Goal: Transaction & Acquisition: Book appointment/travel/reservation

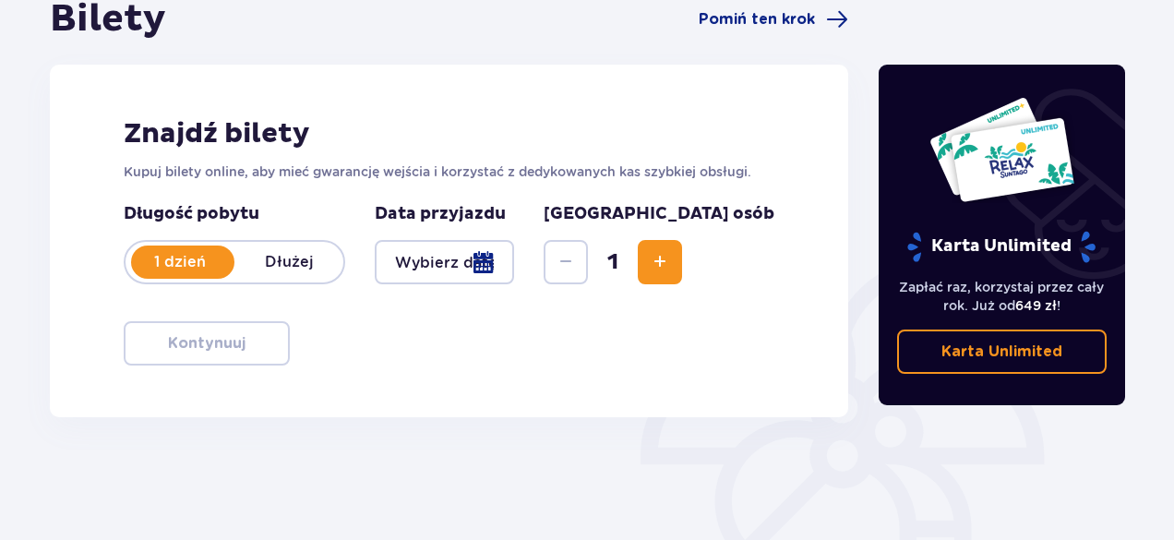
click at [514, 268] on div at bounding box center [444, 262] width 139 height 44
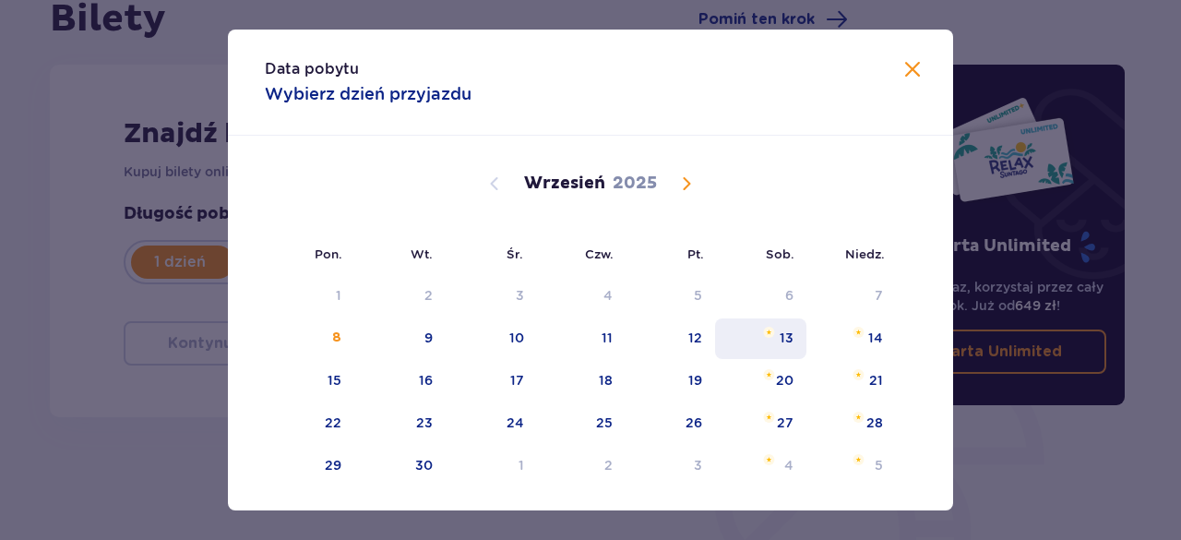
click at [786, 341] on div "13" at bounding box center [787, 337] width 14 height 18
type input "[DATE]"
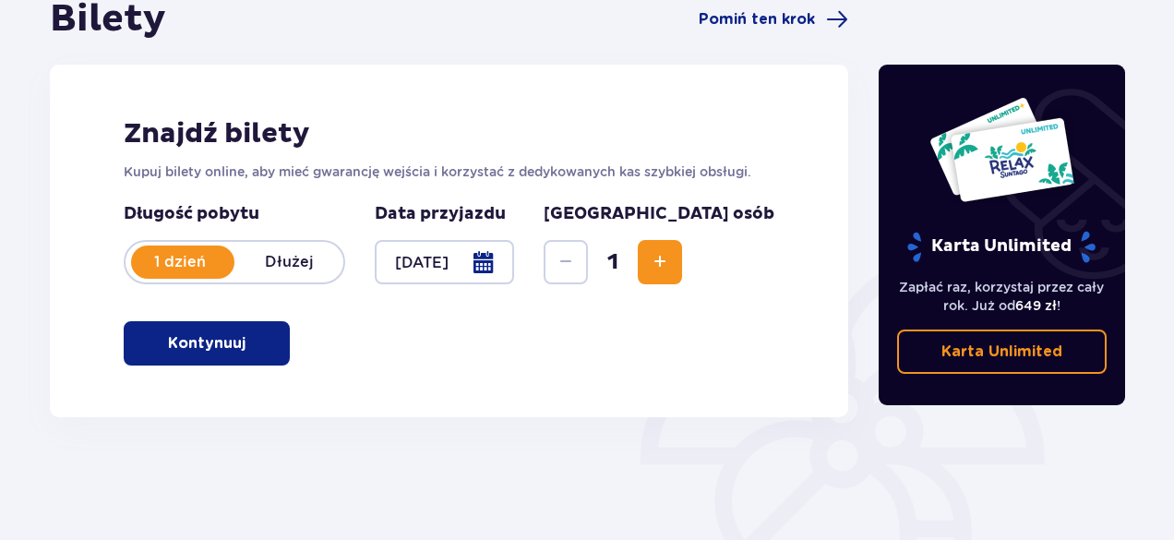
click at [671, 265] on span "Increase" at bounding box center [660, 262] width 22 height 22
click at [236, 356] on button "Kontynuuj" at bounding box center [207, 343] width 166 height 44
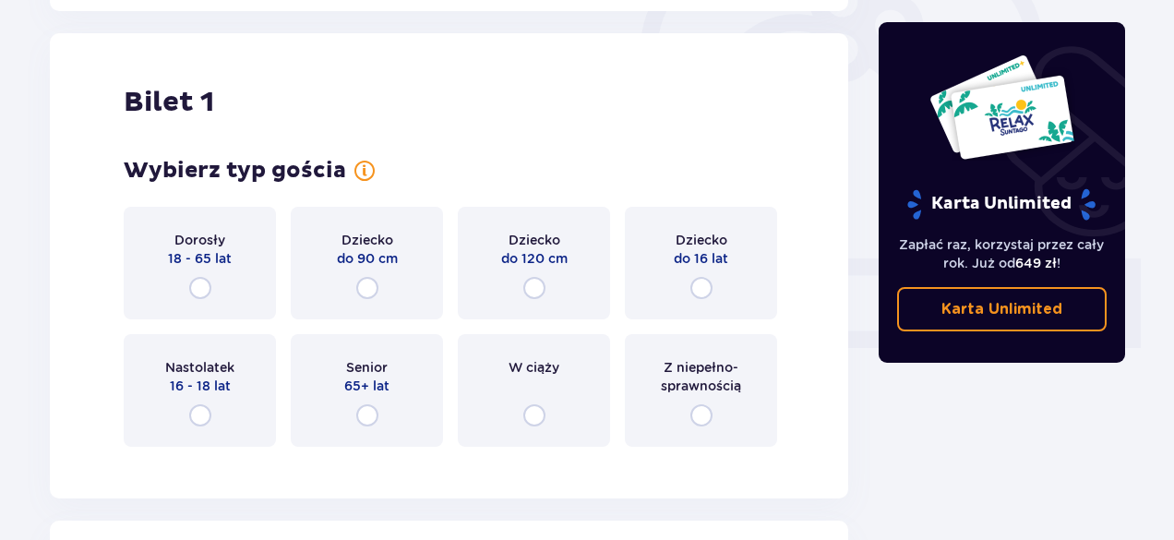
scroll to position [616, 0]
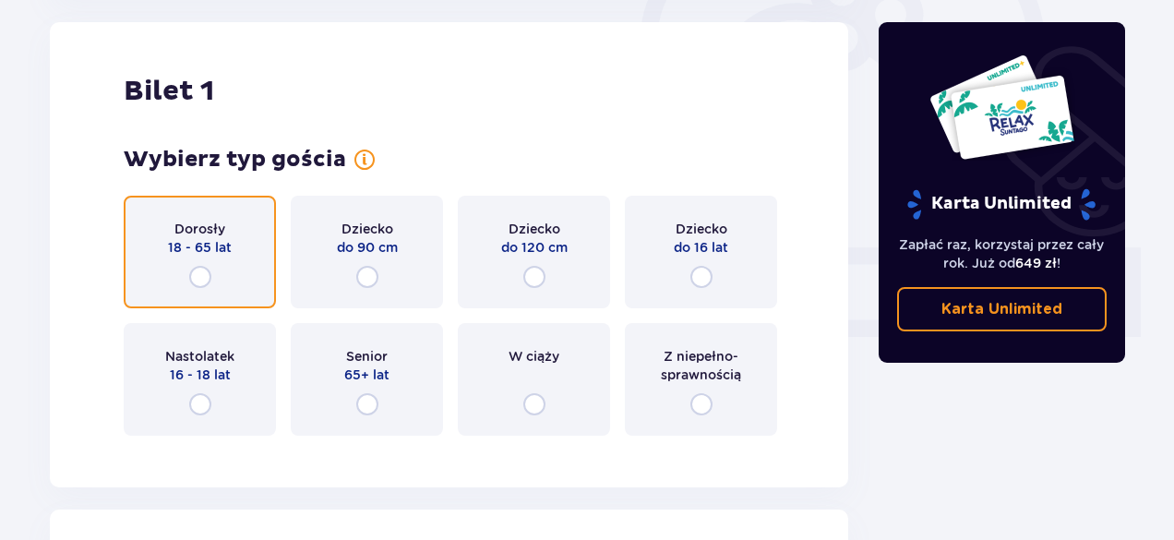
click at [194, 274] on input "radio" at bounding box center [200, 277] width 22 height 22
radio input "true"
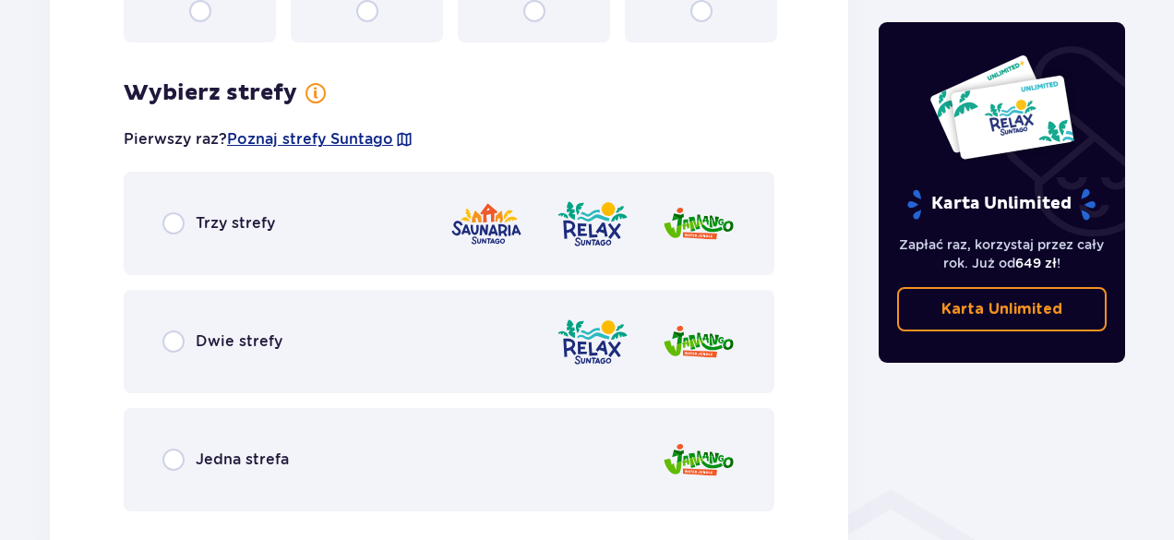
scroll to position [1067, 0]
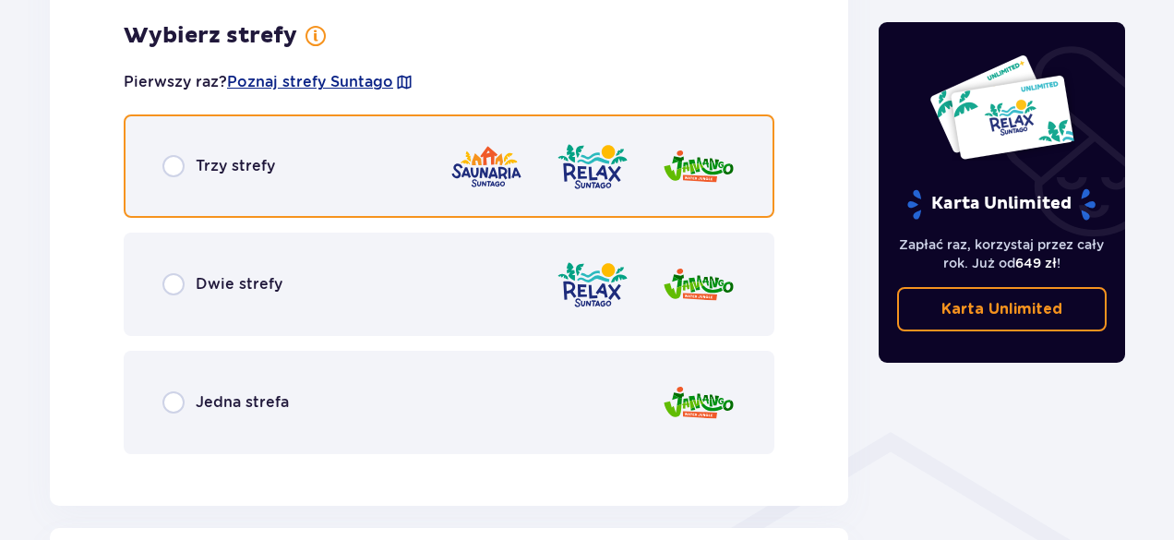
click at [169, 171] on input "radio" at bounding box center [173, 166] width 22 height 22
radio input "true"
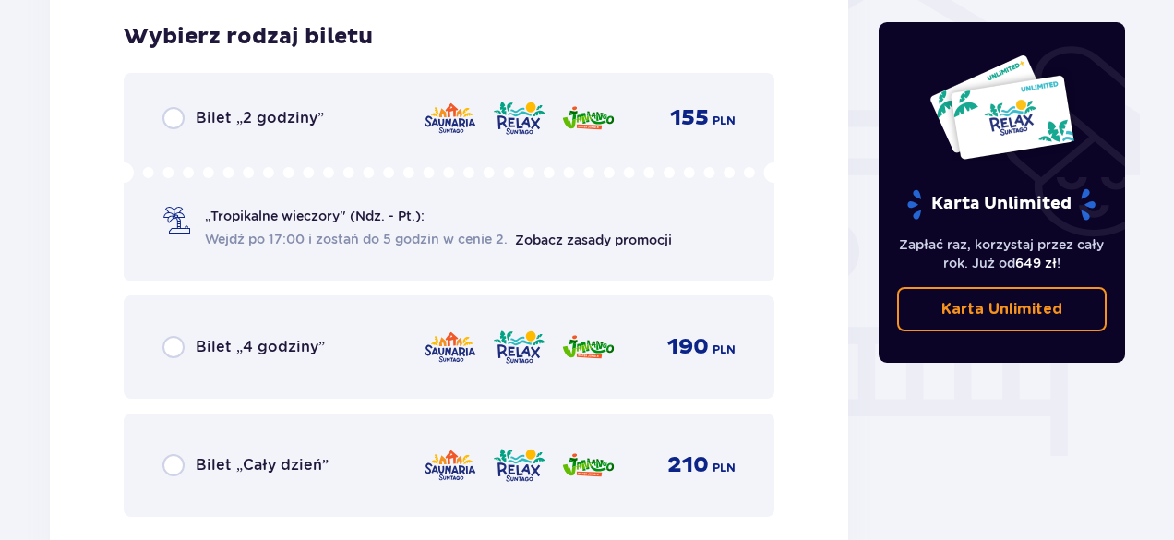
scroll to position [1535, 0]
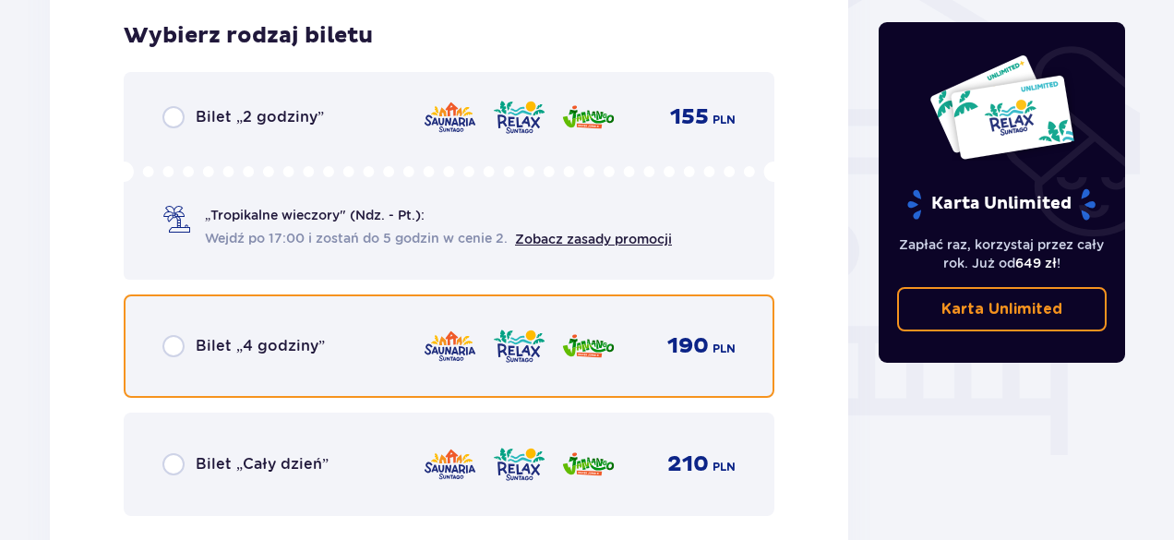
click at [174, 344] on input "radio" at bounding box center [173, 346] width 22 height 22
radio input "true"
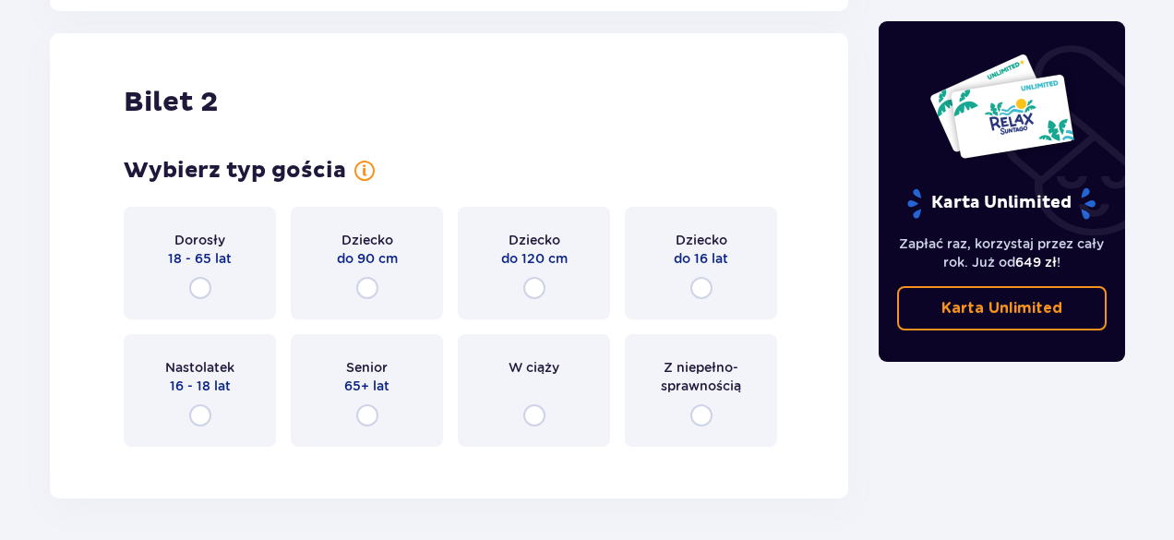
scroll to position [2103, 0]
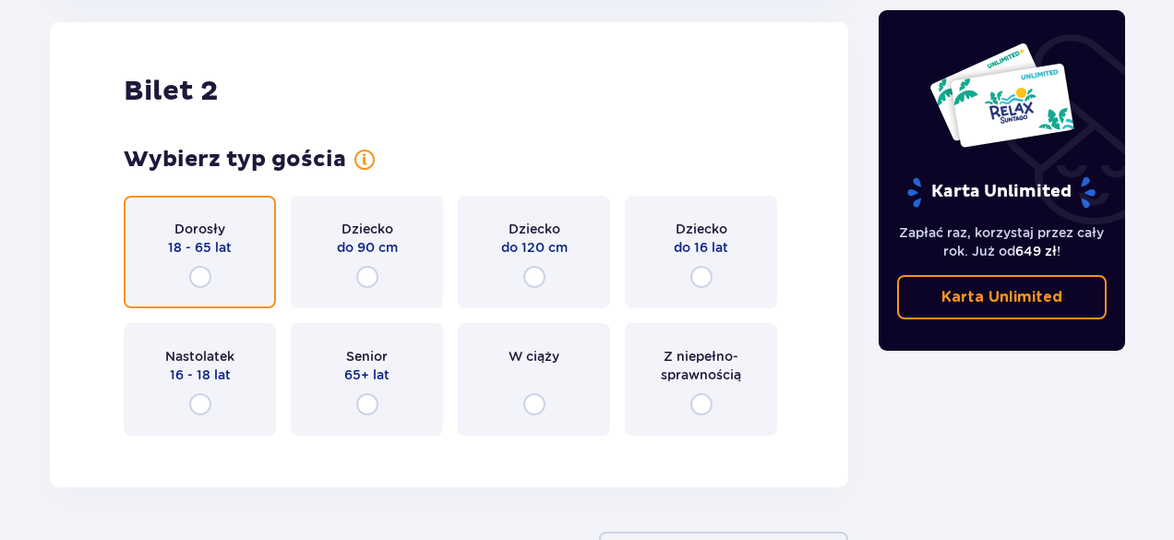
click at [199, 272] on input "radio" at bounding box center [200, 277] width 22 height 22
radio input "true"
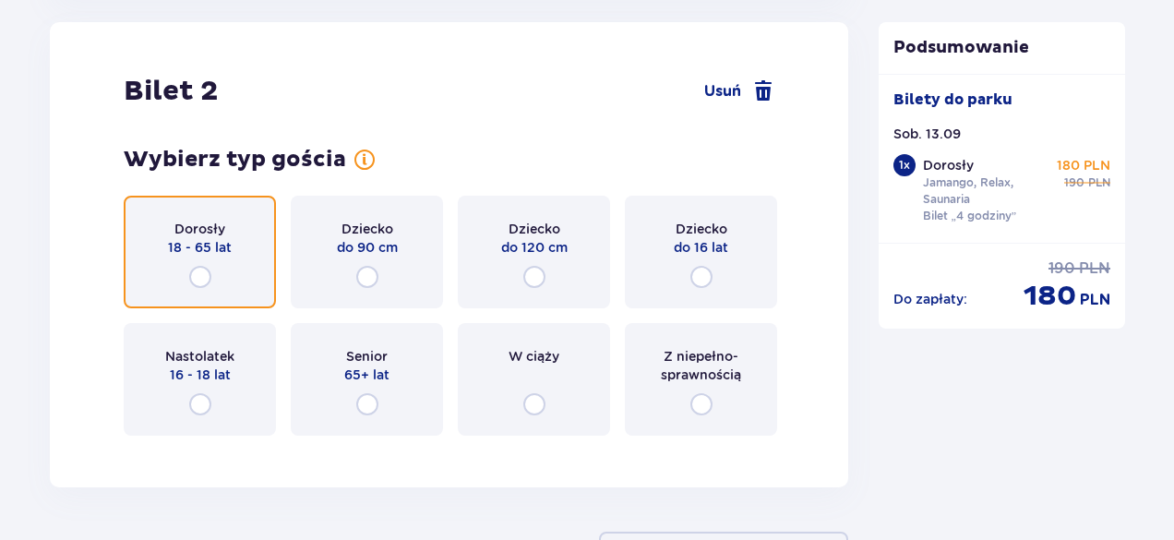
click at [199, 269] on input "radio" at bounding box center [200, 277] width 22 height 22
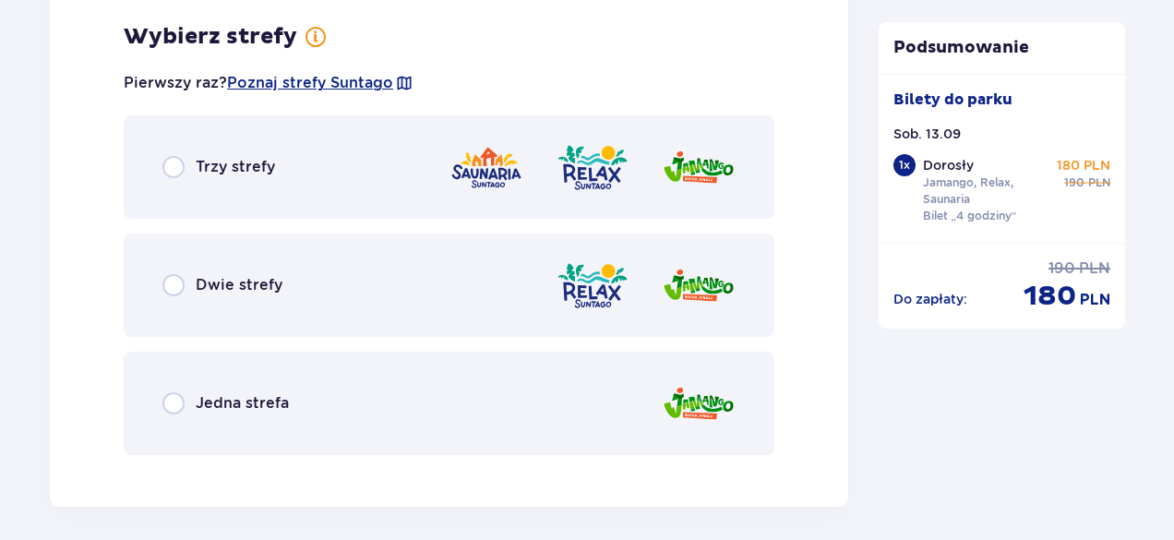
scroll to position [2553, 0]
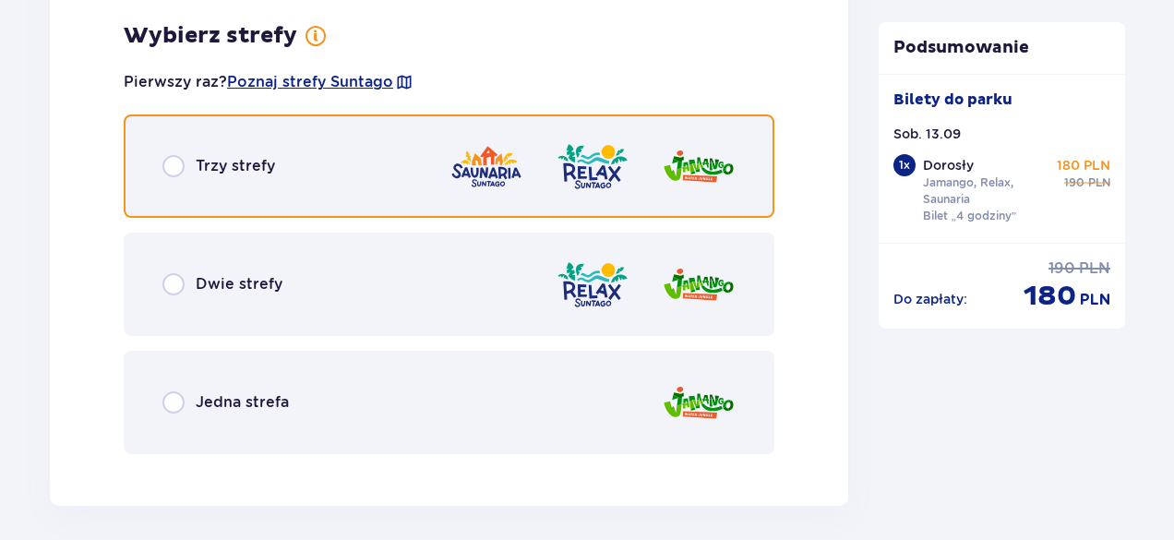
click at [171, 169] on input "radio" at bounding box center [173, 166] width 22 height 22
radio input "true"
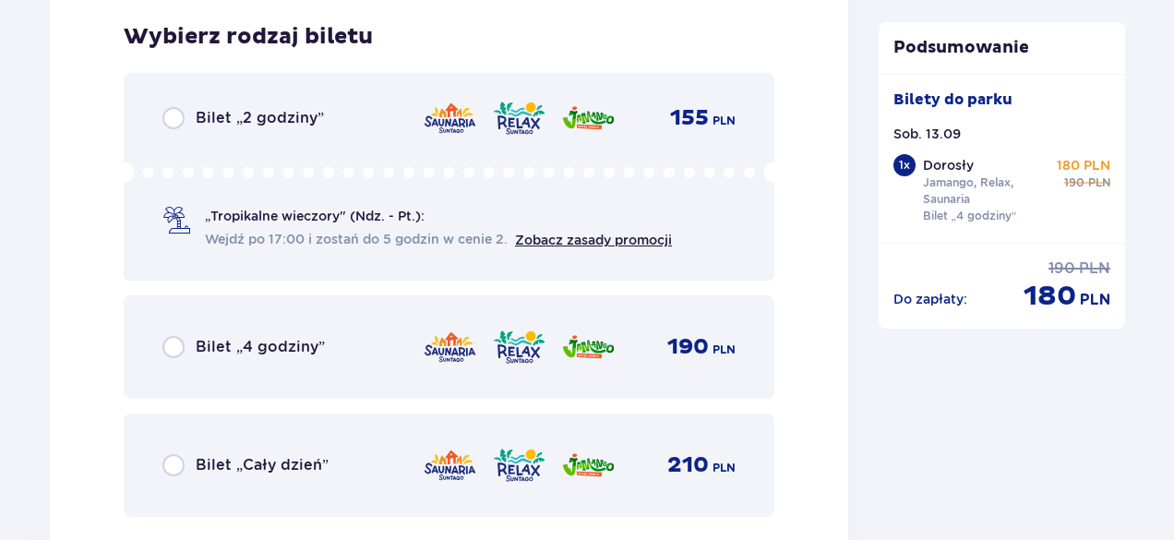
scroll to position [3022, 0]
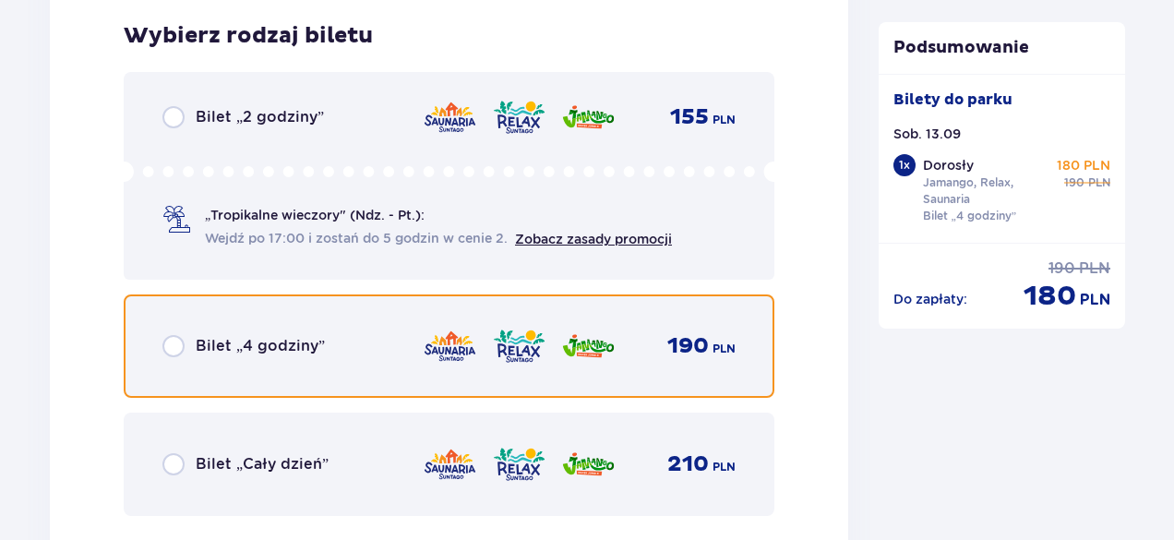
click at [164, 340] on input "radio" at bounding box center [173, 346] width 22 height 22
radio input "true"
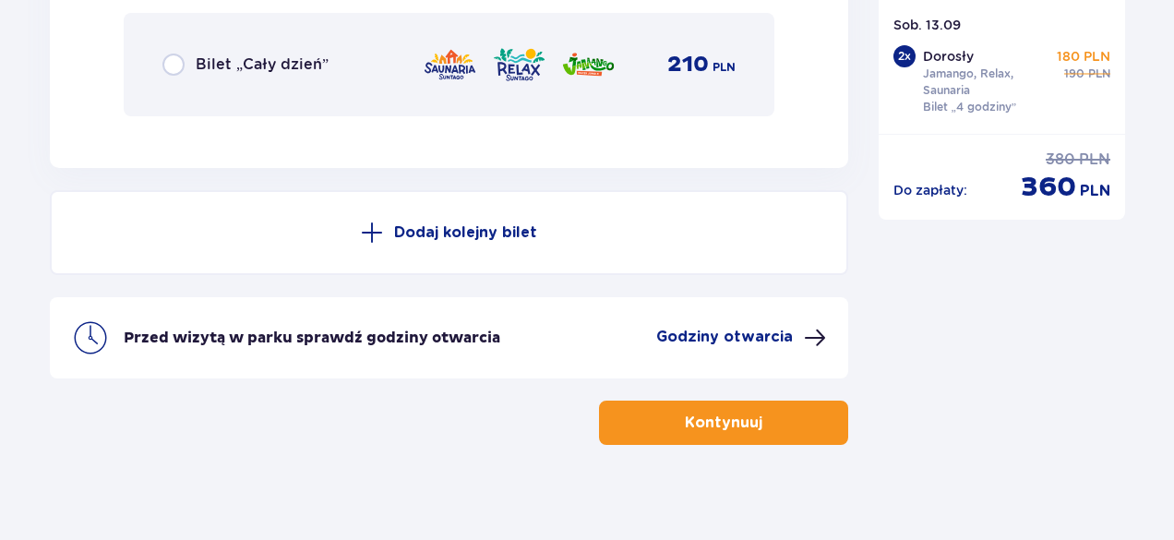
scroll to position [3436, 0]
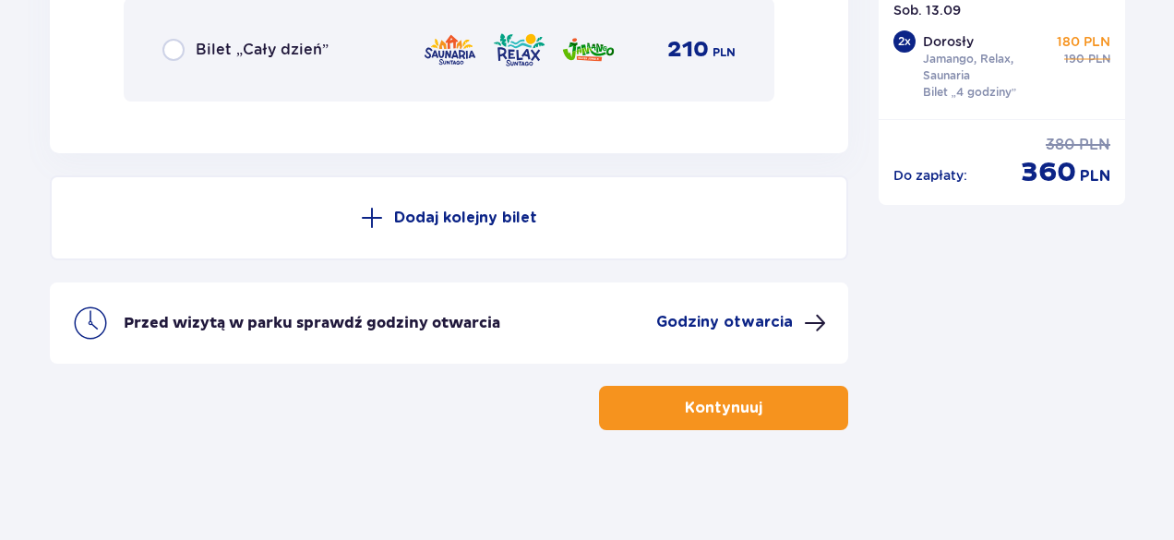
drag, startPoint x: 1173, startPoint y: 480, endPoint x: 1179, endPoint y: 416, distance: 64.0
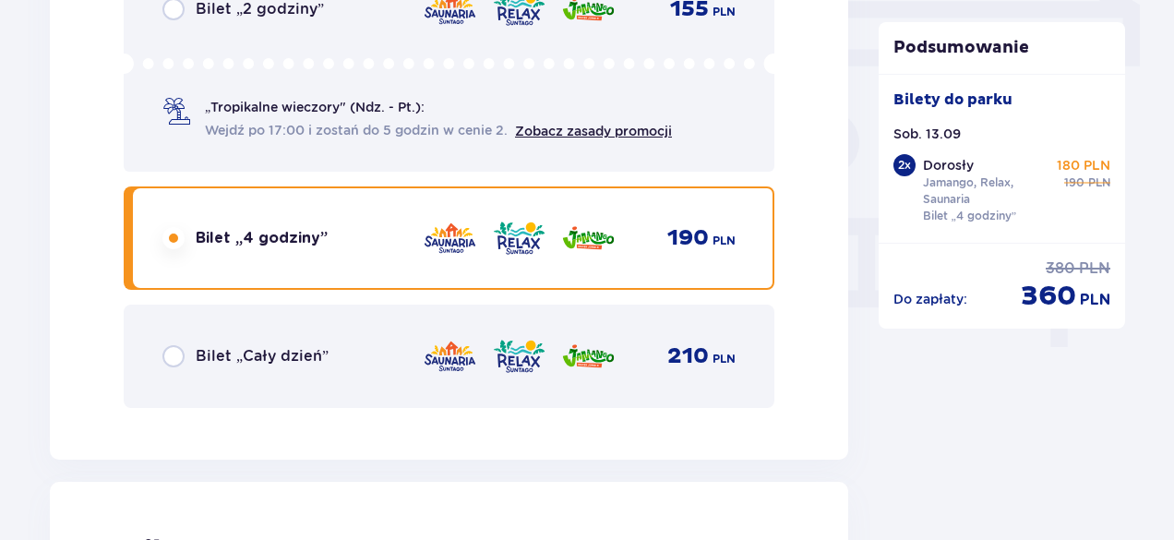
scroll to position [1657, 0]
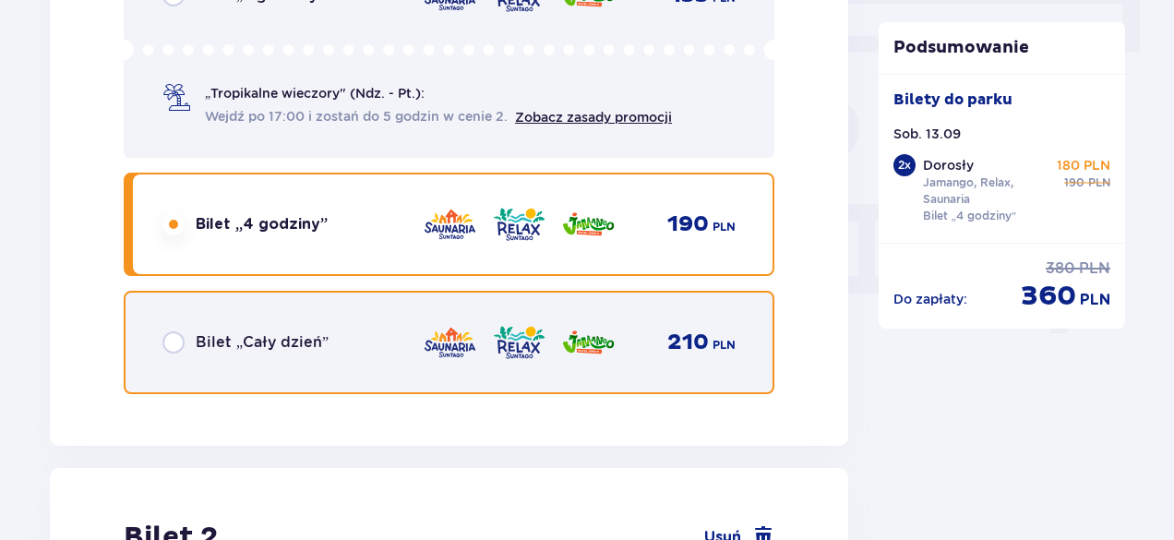
click at [176, 340] on input "radio" at bounding box center [173, 342] width 22 height 22
radio input "true"
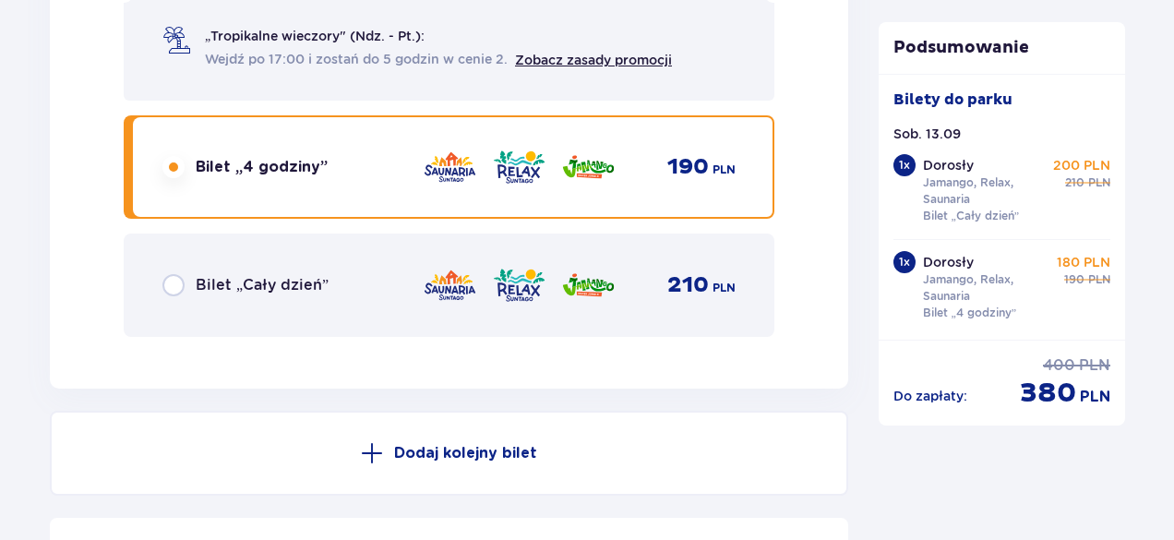
scroll to position [3242, 0]
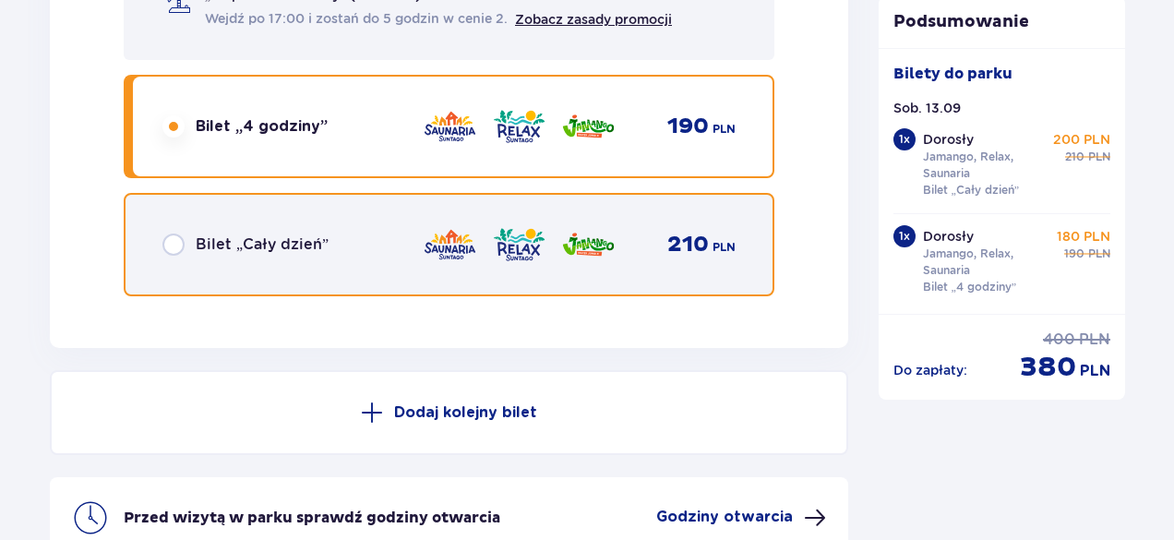
click at [171, 248] on input "radio" at bounding box center [173, 244] width 22 height 22
radio input "true"
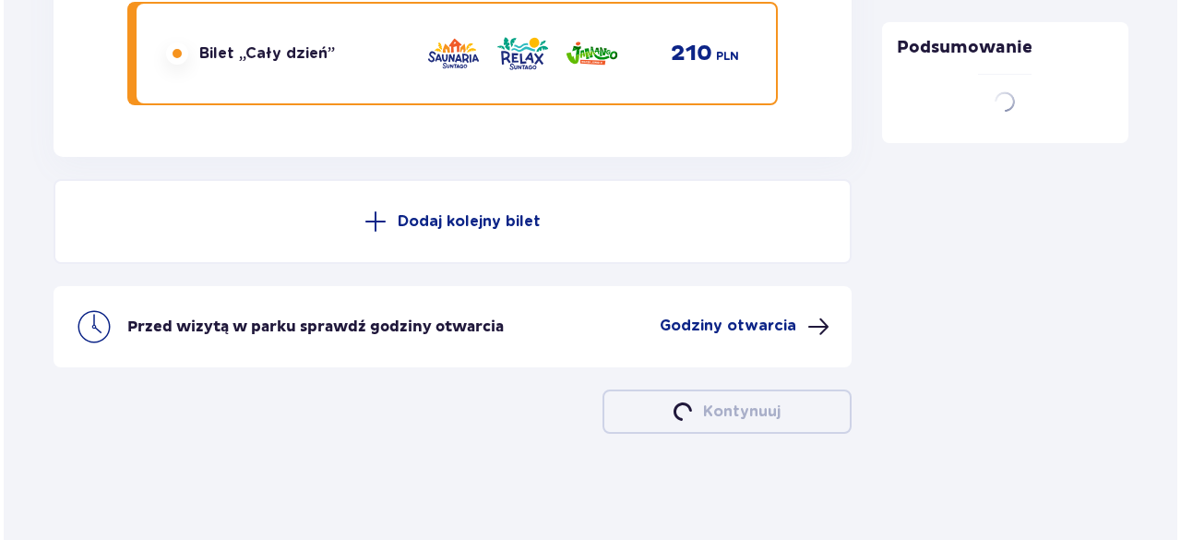
scroll to position [3436, 0]
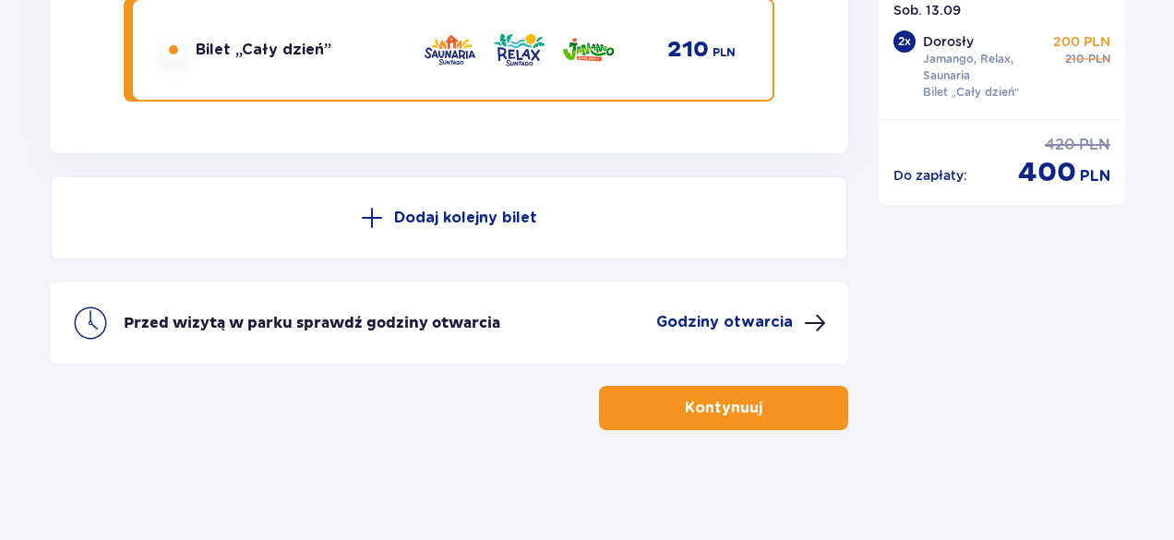
click at [764, 329] on p "Godziny otwarcia" at bounding box center [724, 322] width 137 height 20
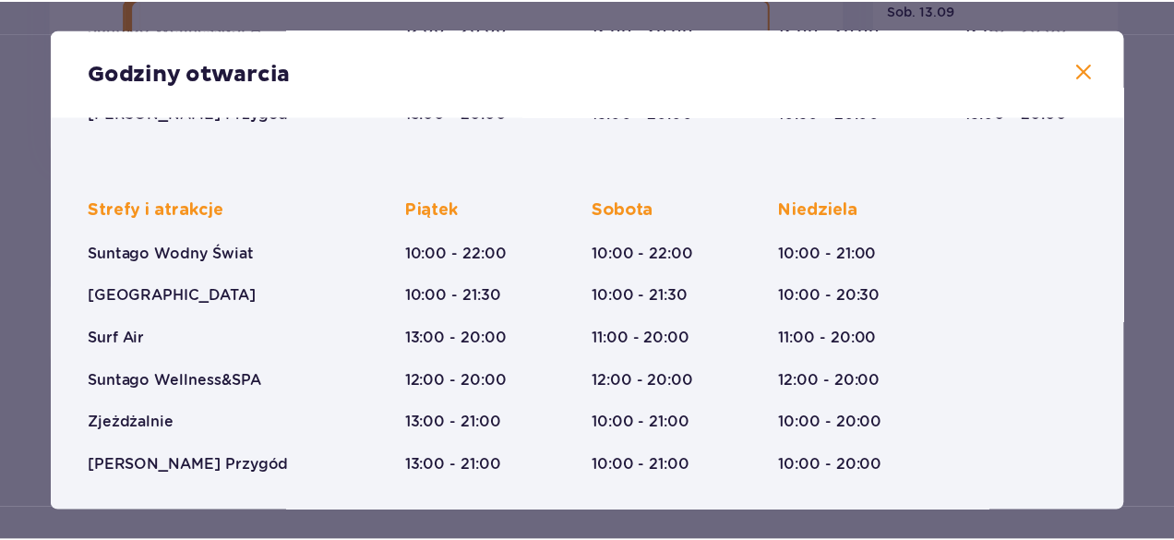
scroll to position [417, 0]
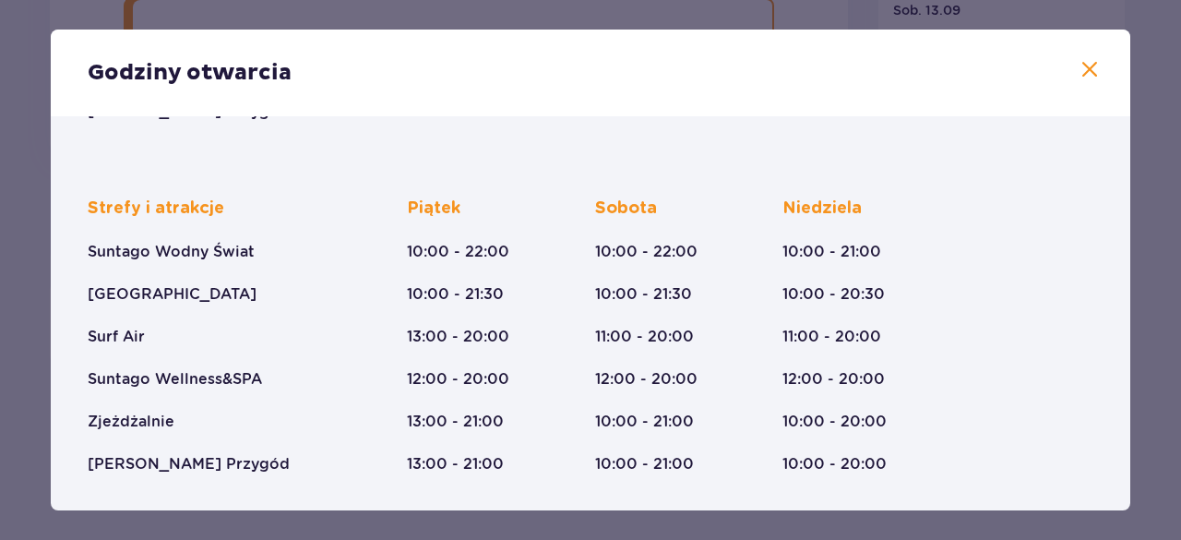
click at [1081, 70] on span at bounding box center [1090, 70] width 22 height 22
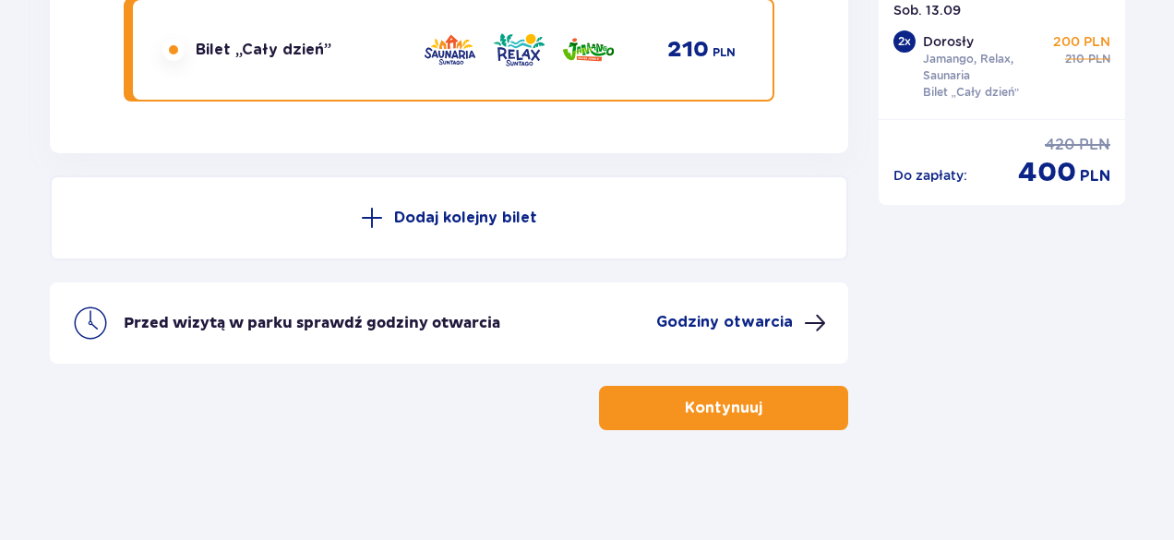
click at [753, 388] on button "Kontynuuj" at bounding box center [723, 408] width 249 height 44
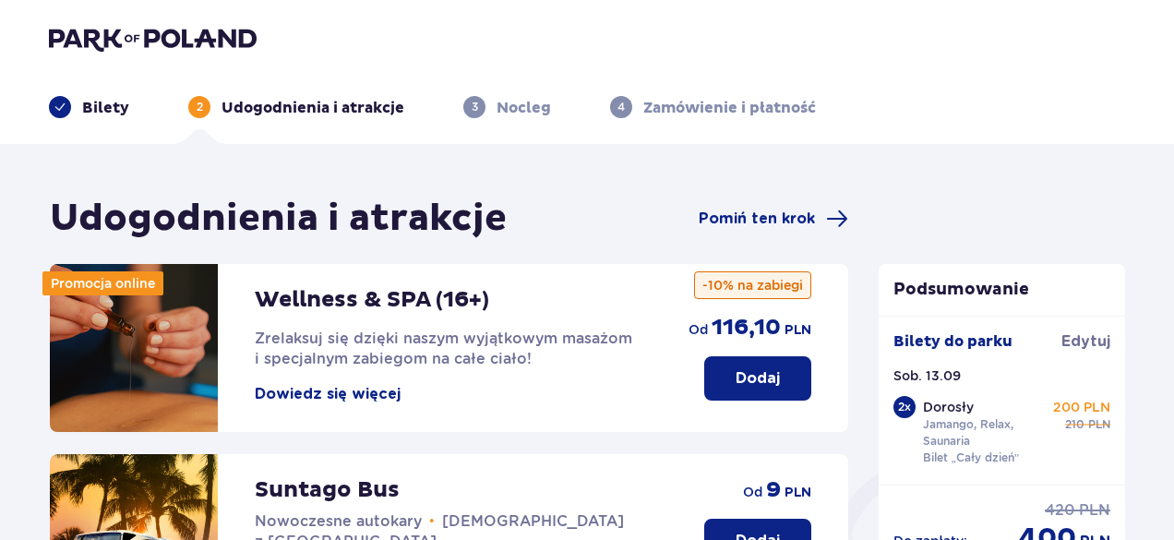
click at [334, 395] on button "Dowiedz się więcej" at bounding box center [328, 394] width 146 height 20
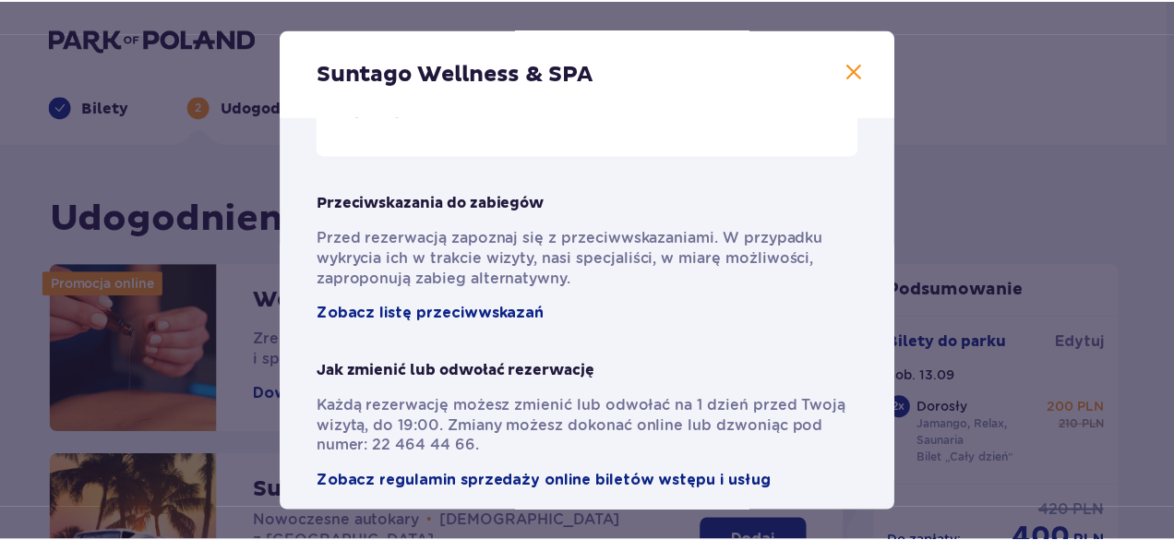
scroll to position [1454, 0]
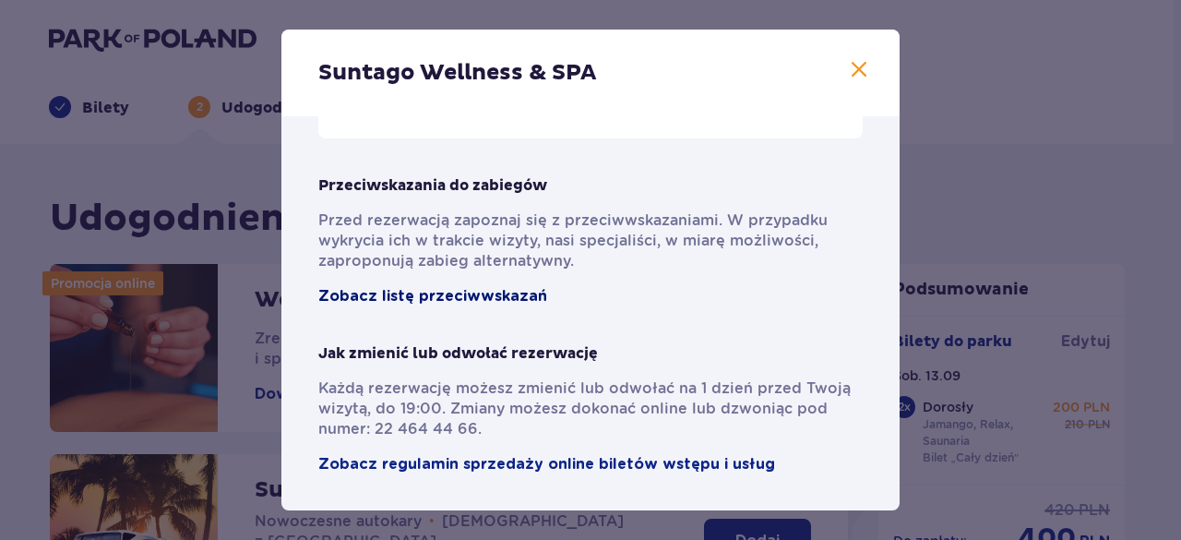
click at [462, 293] on span "Zobacz listę przeciwwskazań" at bounding box center [432, 296] width 229 height 20
click at [563, 460] on span "Zobacz regulamin sprzedaży online biletów wstępu i usług" at bounding box center [546, 464] width 457 height 20
click at [856, 69] on span at bounding box center [859, 70] width 22 height 22
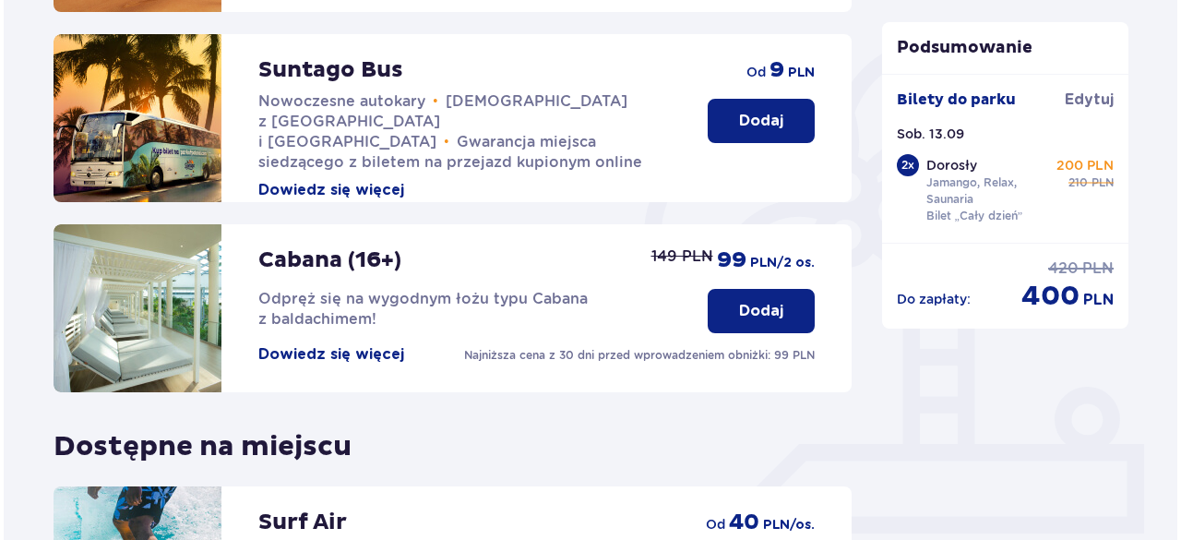
scroll to position [417, 0]
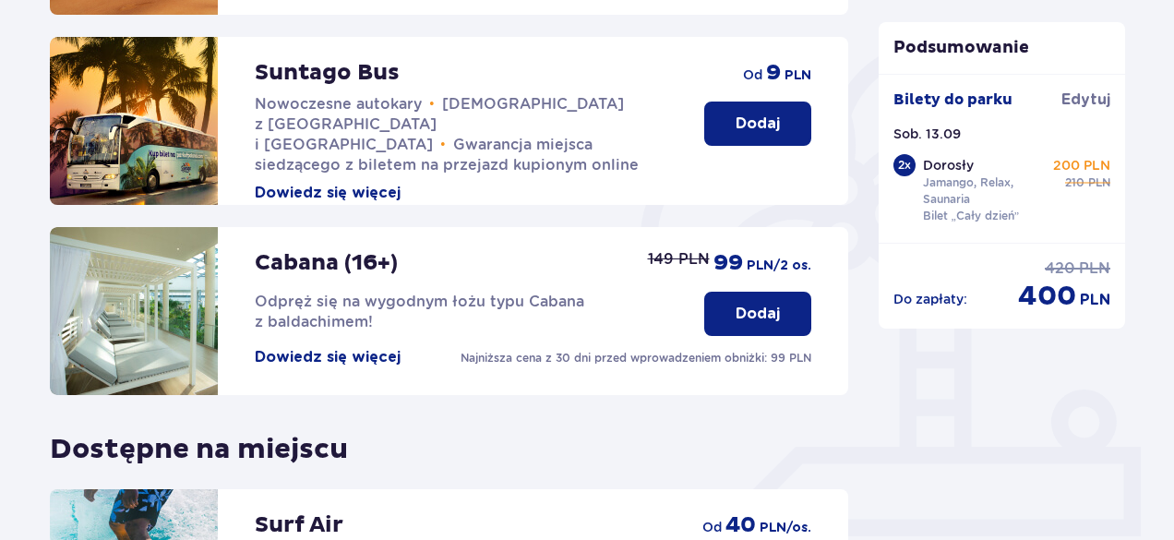
click at [356, 359] on button "Dowiedz się więcej" at bounding box center [328, 357] width 146 height 20
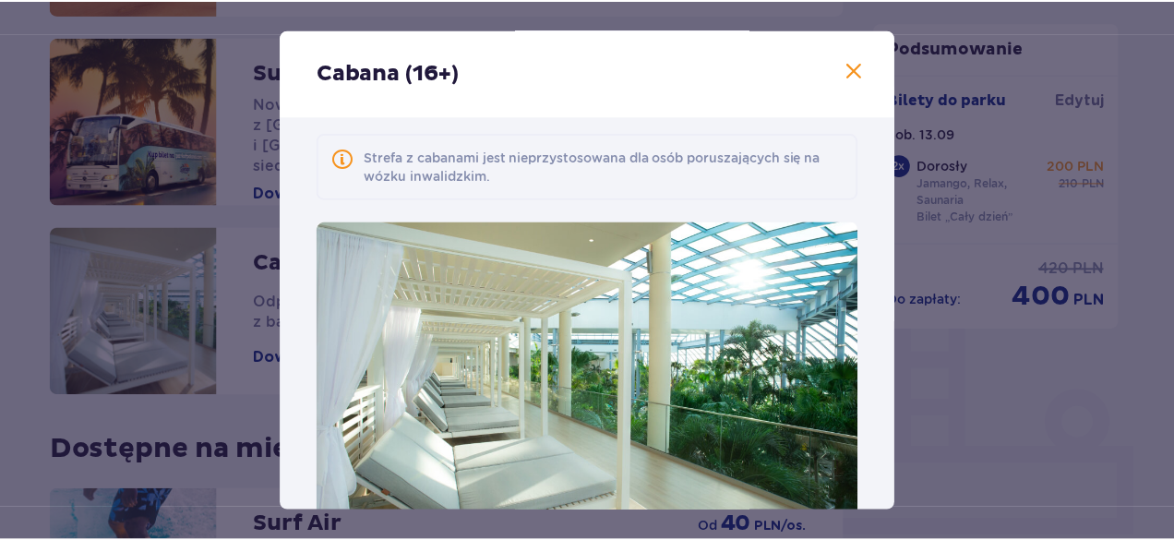
scroll to position [231, 0]
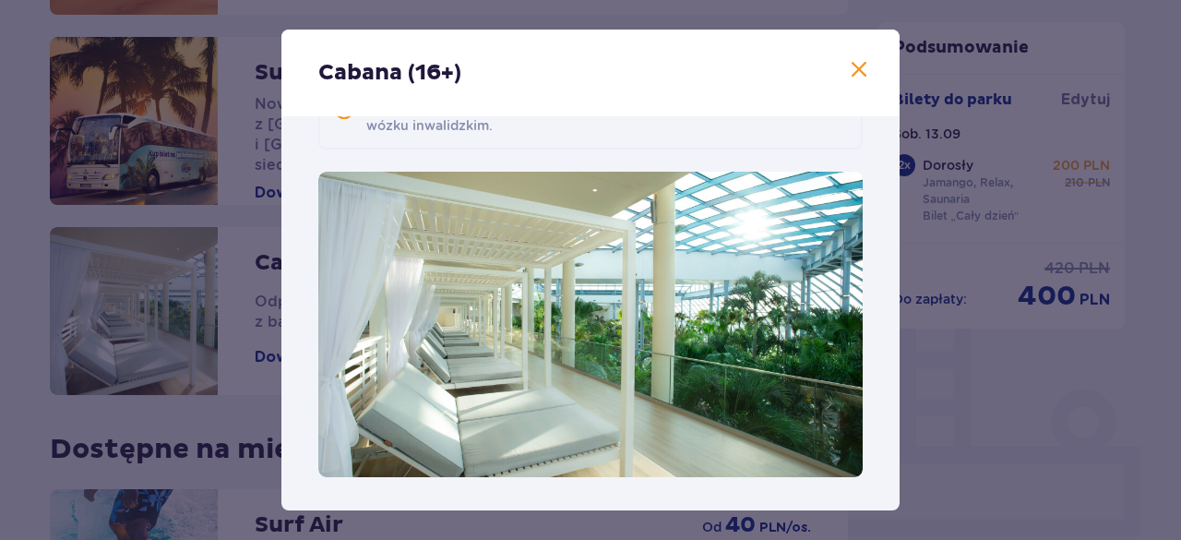
click at [856, 72] on span at bounding box center [859, 70] width 22 height 22
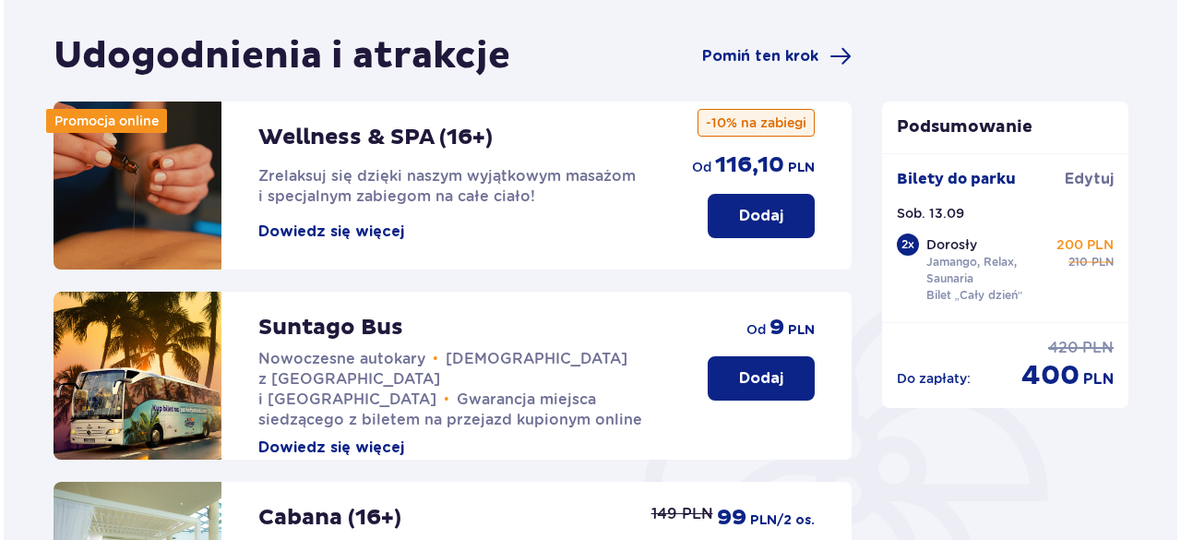
scroll to position [158, 0]
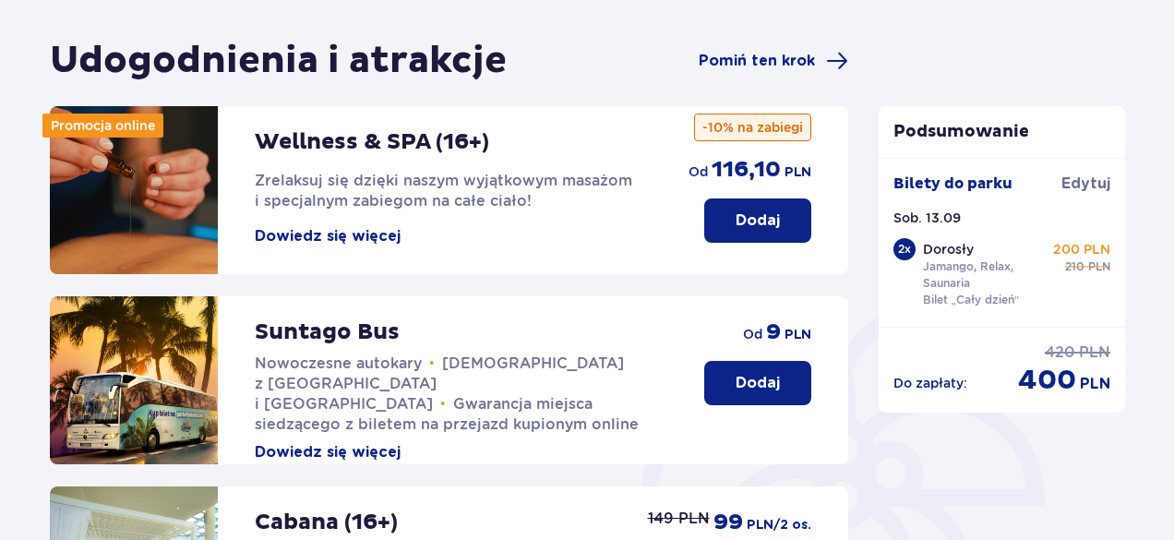
click at [314, 237] on button "Dowiedz się więcej" at bounding box center [328, 236] width 146 height 20
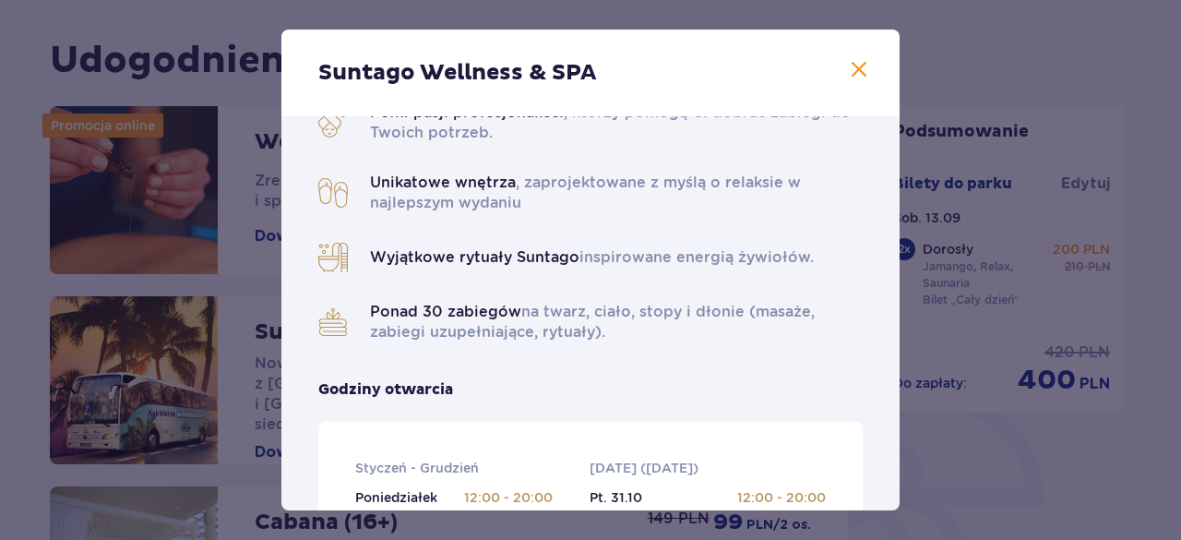
scroll to position [364, 0]
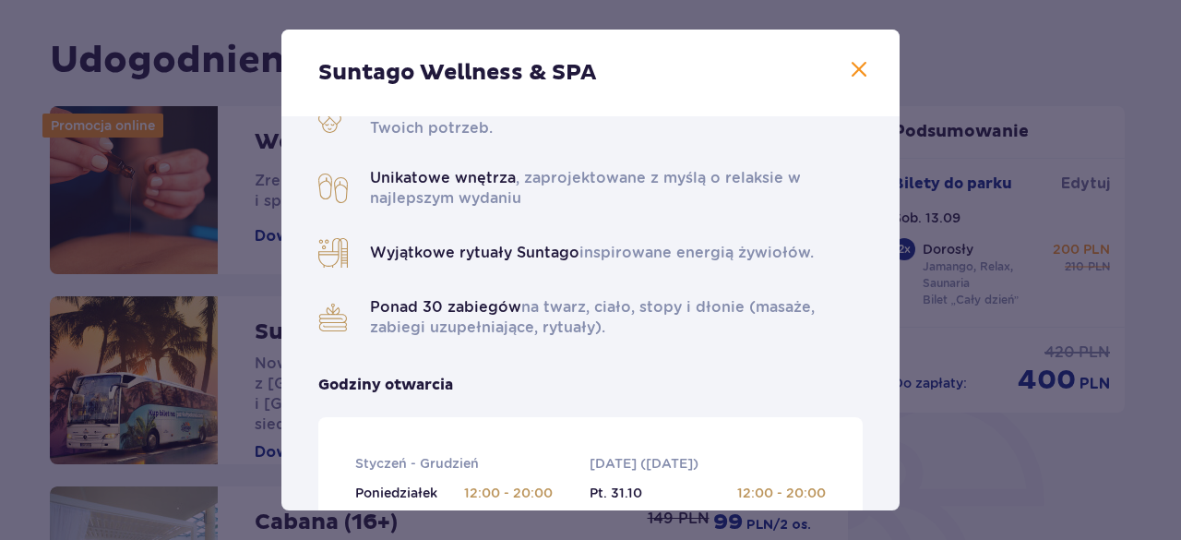
drag, startPoint x: 889, startPoint y: 204, endPoint x: 894, endPoint y: 227, distance: 23.7
click at [894, 227] on div "Suntago Wellness & SPA Pełni pasji profesjonaliści , którzy pomogą Ci dobrać za…" at bounding box center [590, 270] width 618 height 481
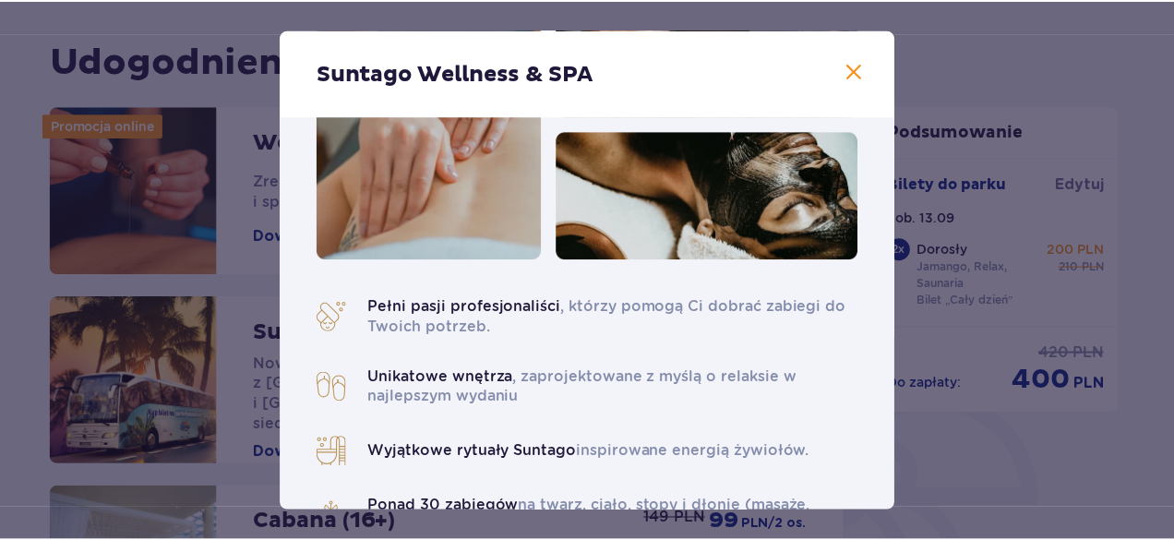
scroll to position [158, 0]
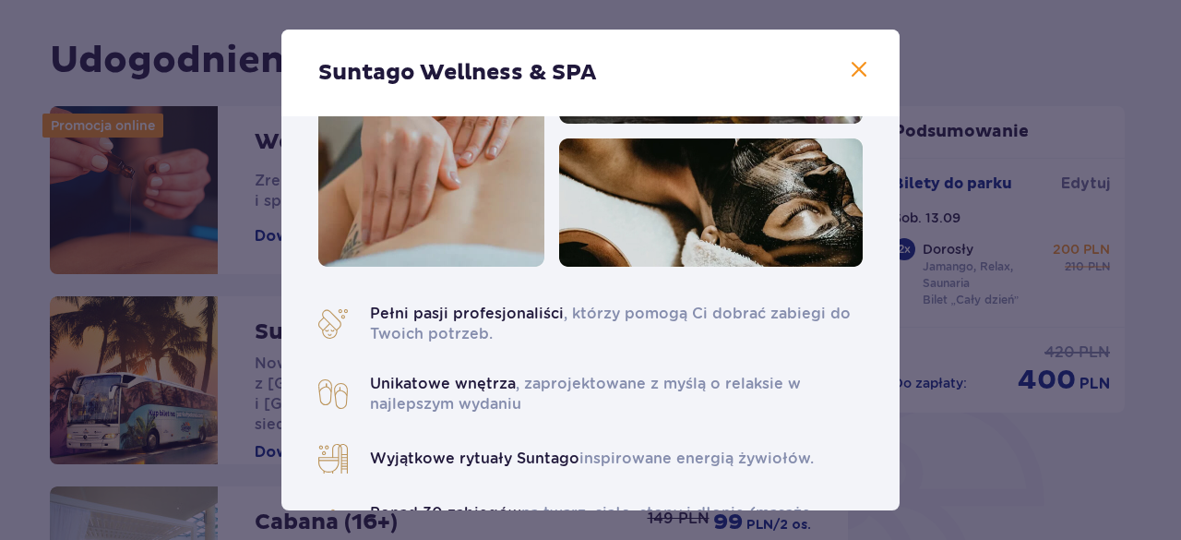
click at [850, 73] on span at bounding box center [859, 70] width 22 height 22
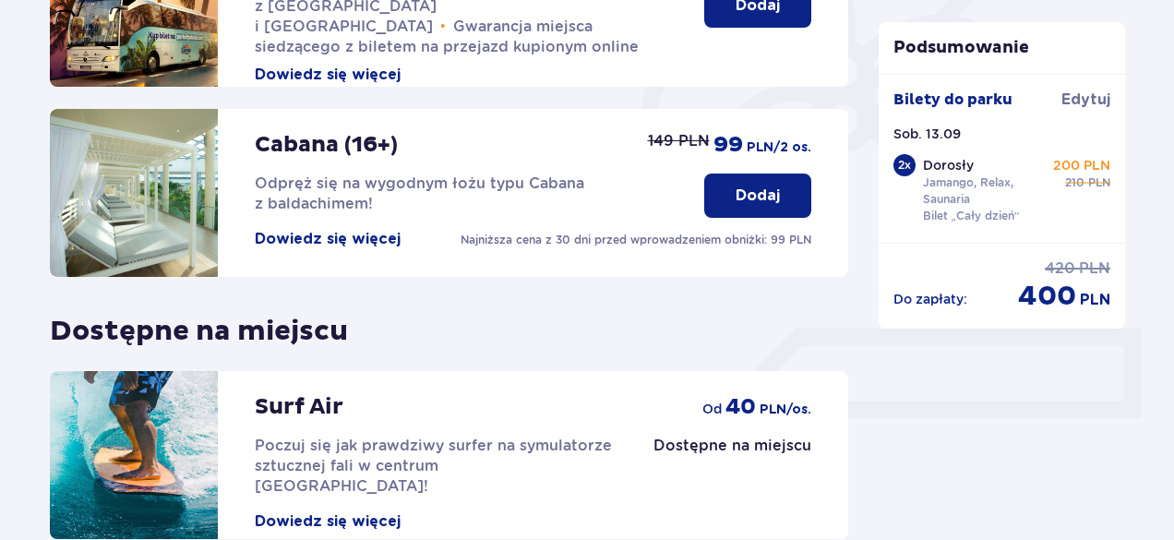
scroll to position [702, 0]
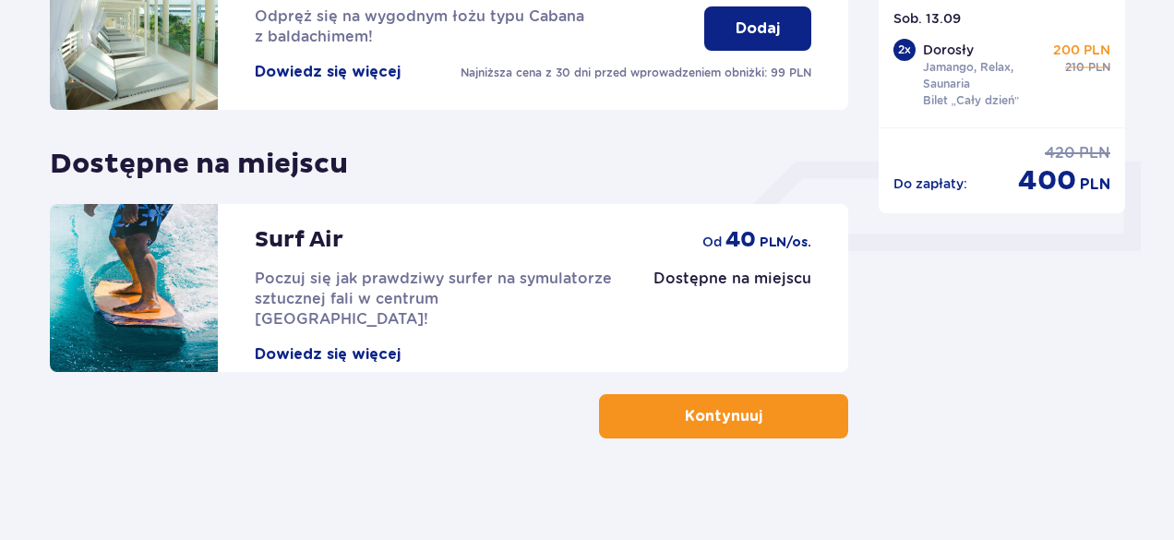
click at [786, 406] on button "Kontynuuj" at bounding box center [723, 416] width 249 height 44
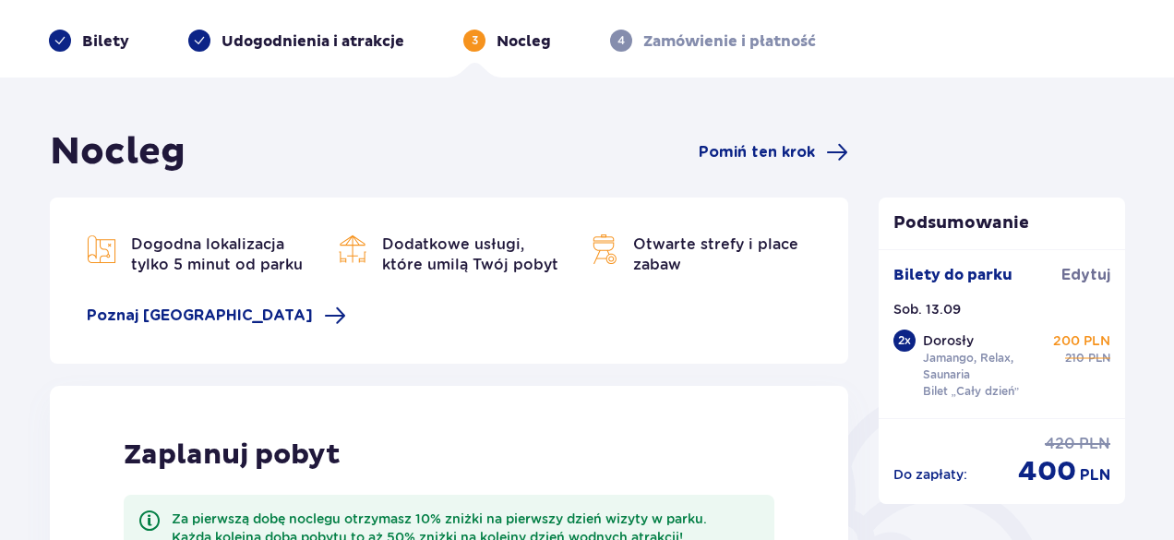
scroll to position [48, 0]
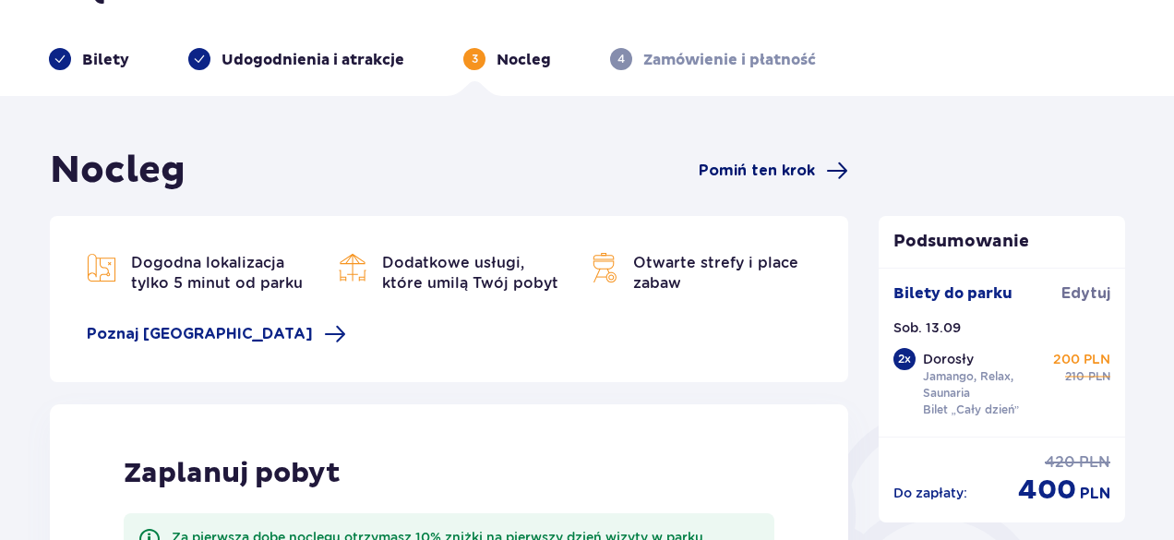
click at [766, 172] on span "Pomiń ten krok" at bounding box center [757, 171] width 116 height 20
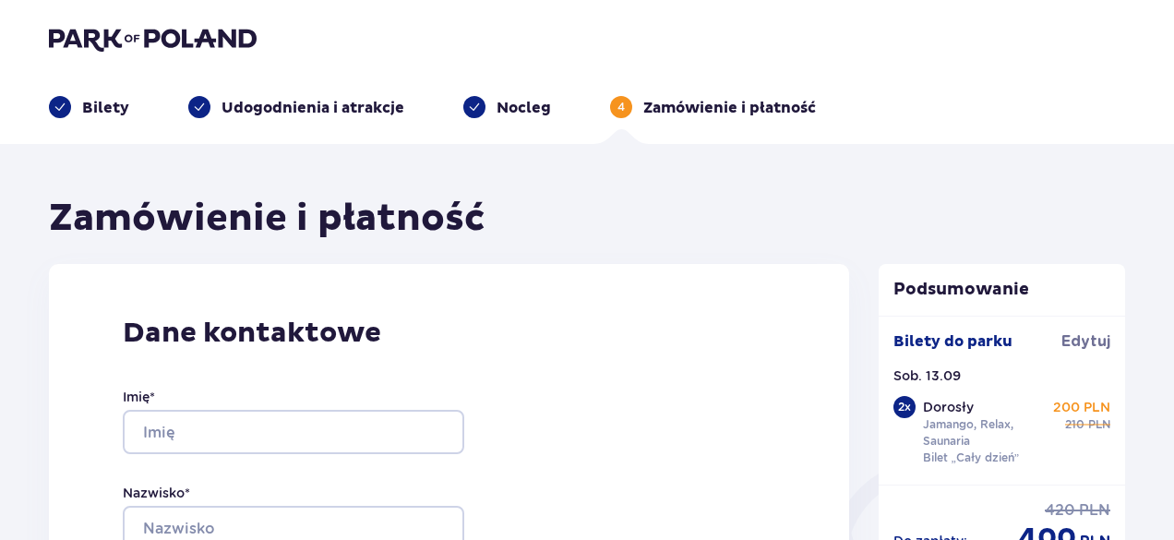
click at [303, 106] on p "Udogodnienia i atrakcje" at bounding box center [312, 108] width 183 height 20
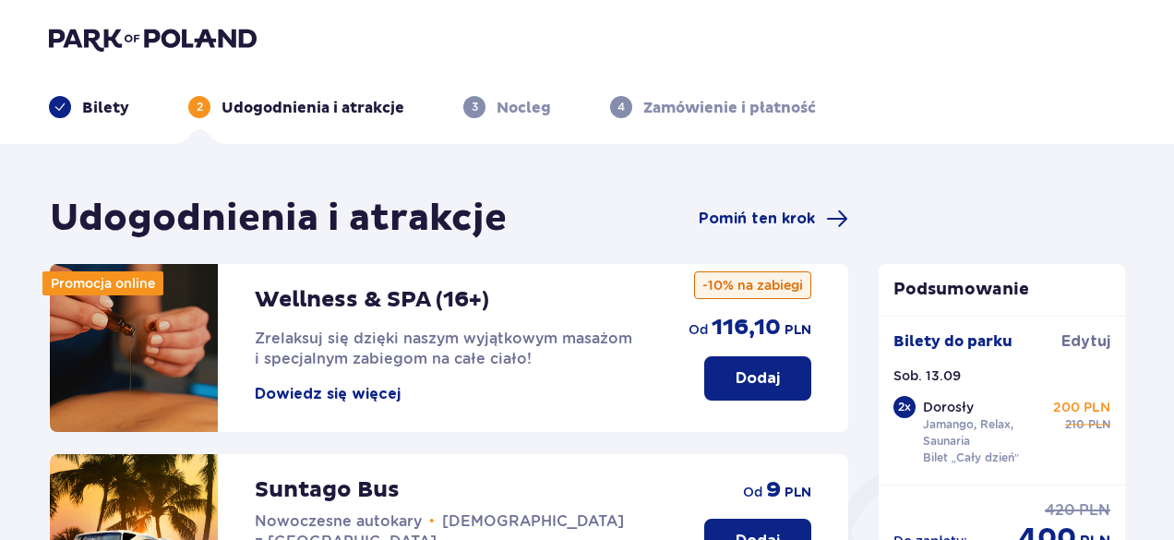
click at [331, 393] on button "Dowiedz się więcej" at bounding box center [328, 394] width 146 height 20
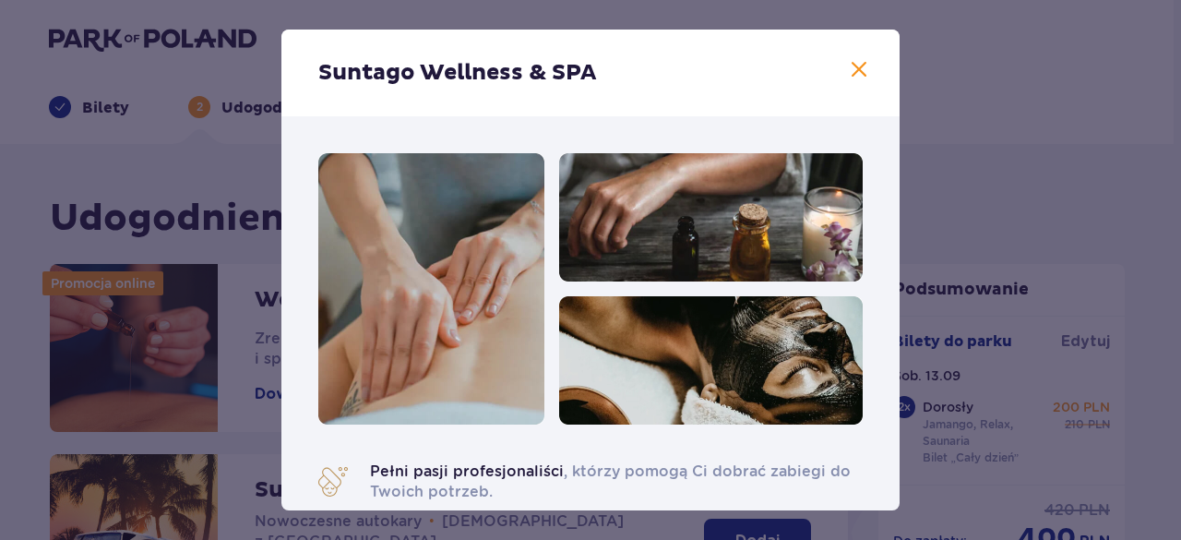
click at [849, 64] on span at bounding box center [859, 70] width 22 height 22
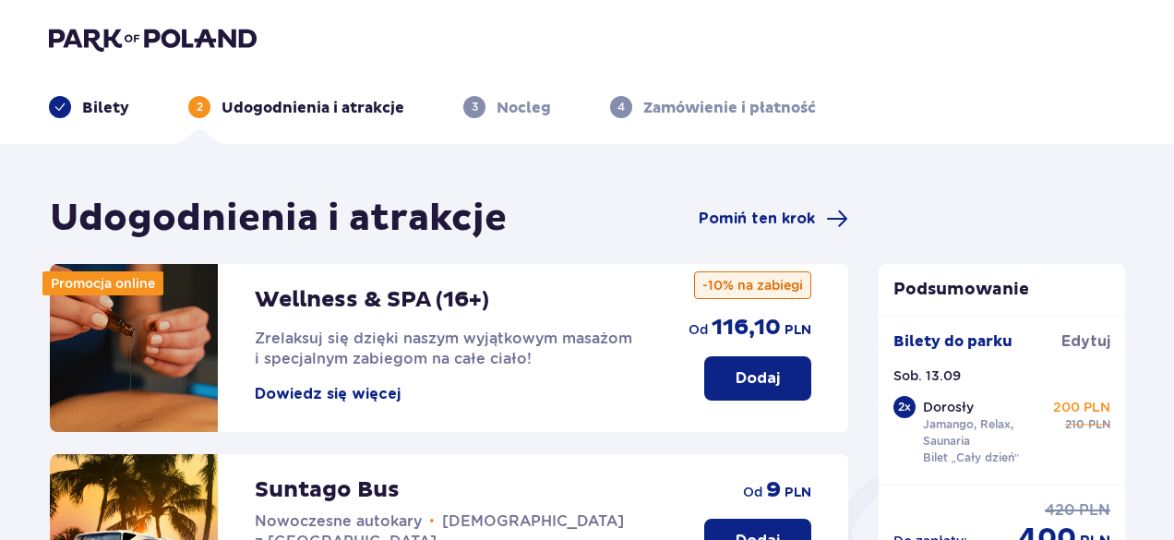
click at [90, 30] on img at bounding box center [153, 39] width 208 height 26
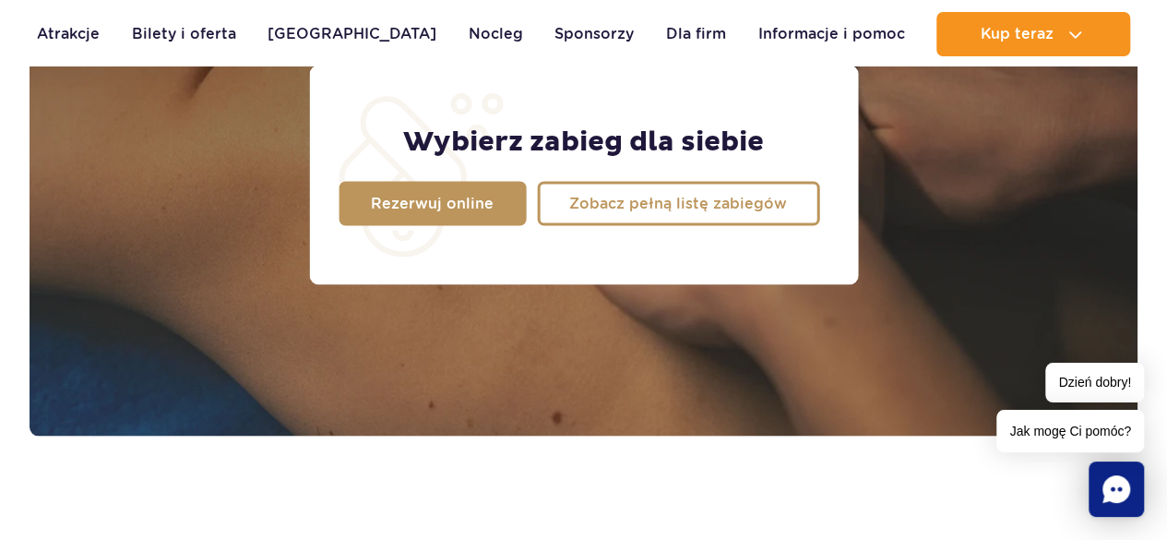
scroll to position [1538, 0]
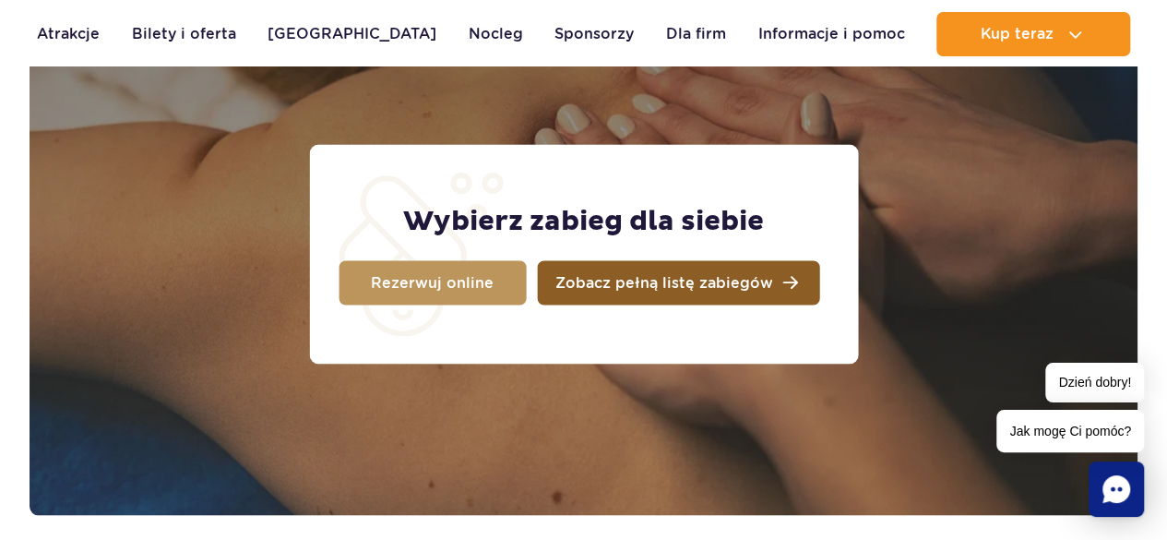
click at [597, 276] on span "Zobacz pełną listę zabiegów" at bounding box center [664, 282] width 218 height 15
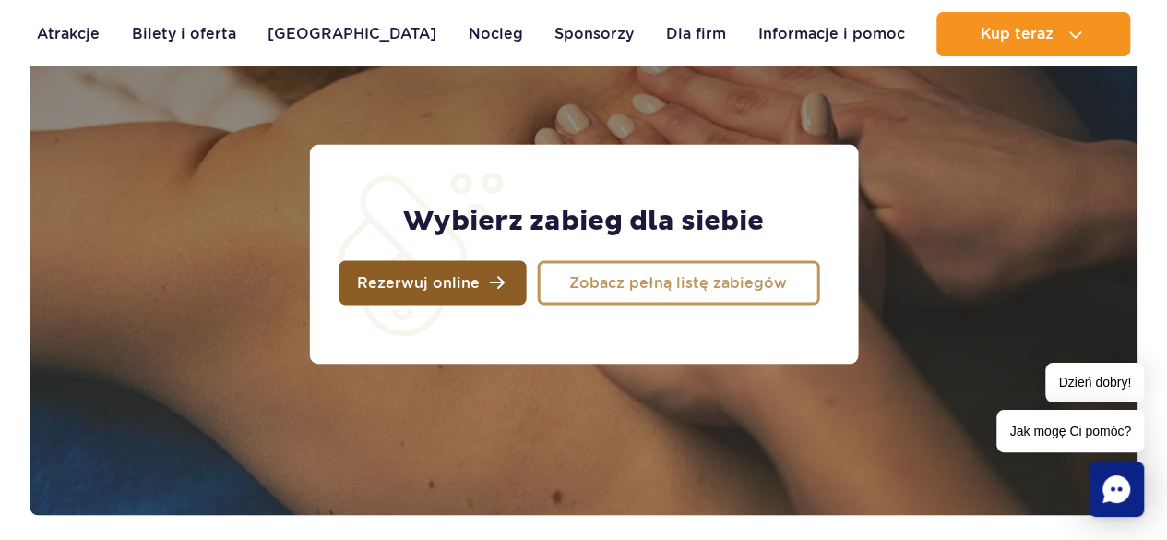
click at [473, 277] on span "Rezerwuj online" at bounding box center [418, 282] width 123 height 15
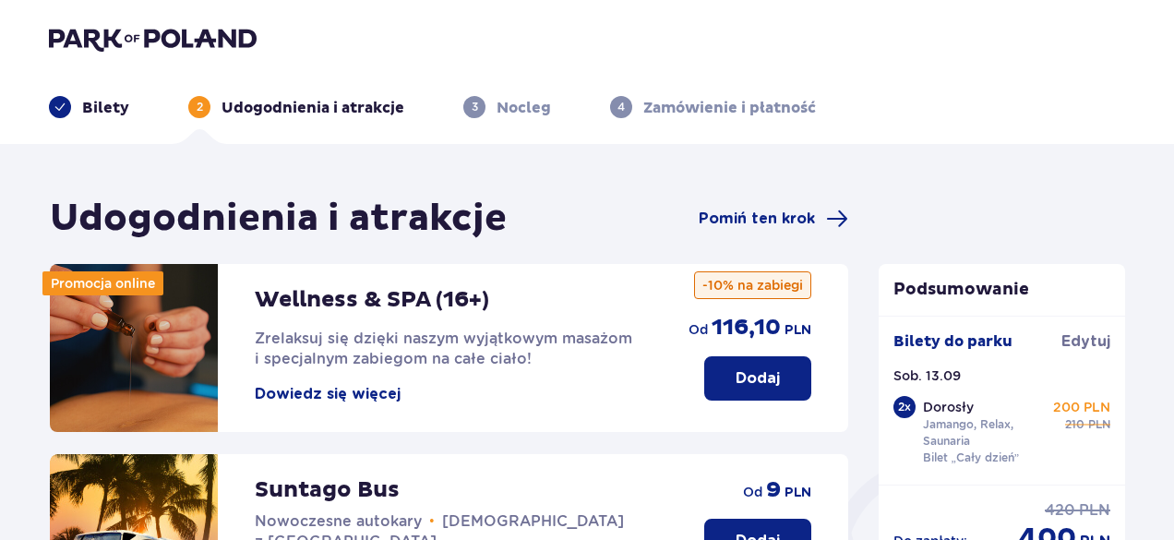
click at [762, 363] on button "Dodaj" at bounding box center [757, 378] width 107 height 44
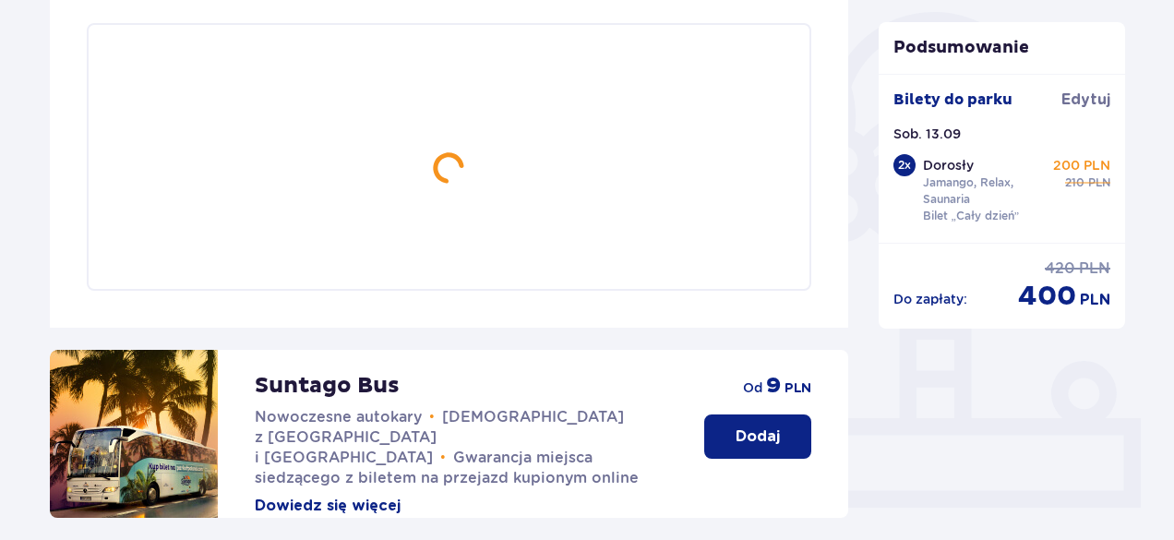
scroll to position [447, 0]
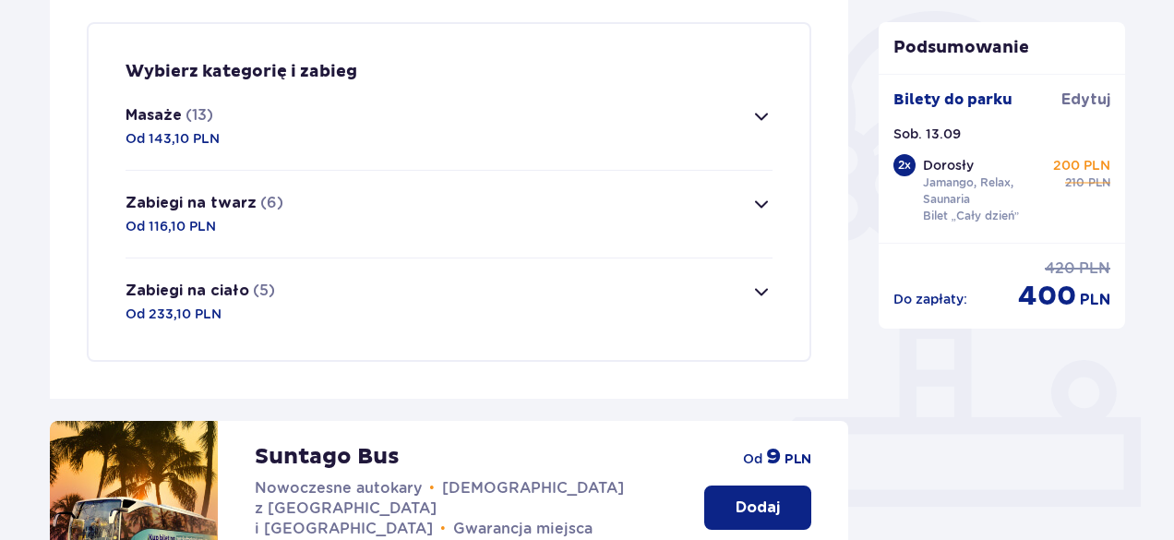
click at [770, 119] on span "button" at bounding box center [761, 116] width 22 height 22
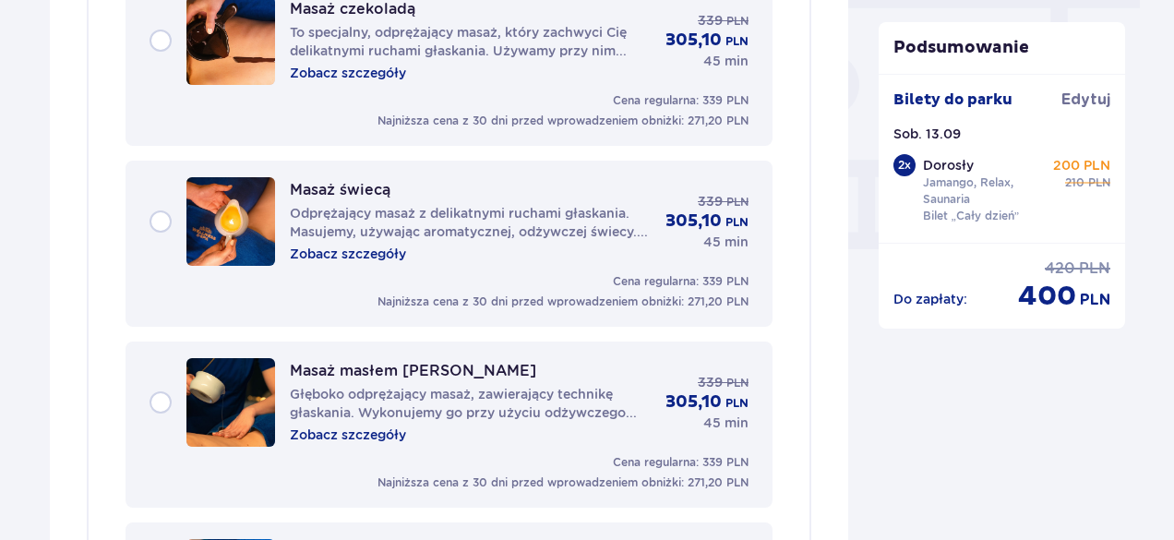
scroll to position [1702, 0]
click at [160, 218] on div "Masaż świecą Odprężający masaż z delikatnymi ruchami głaskania. Masujemy, używa…" at bounding box center [448, 221] width 599 height 89
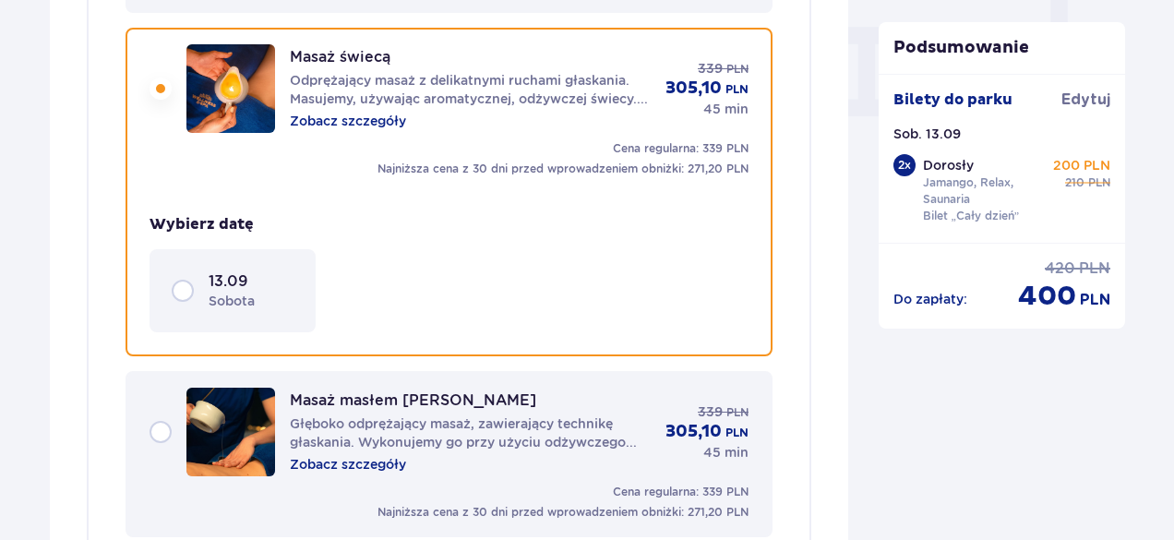
scroll to position [1840, 0]
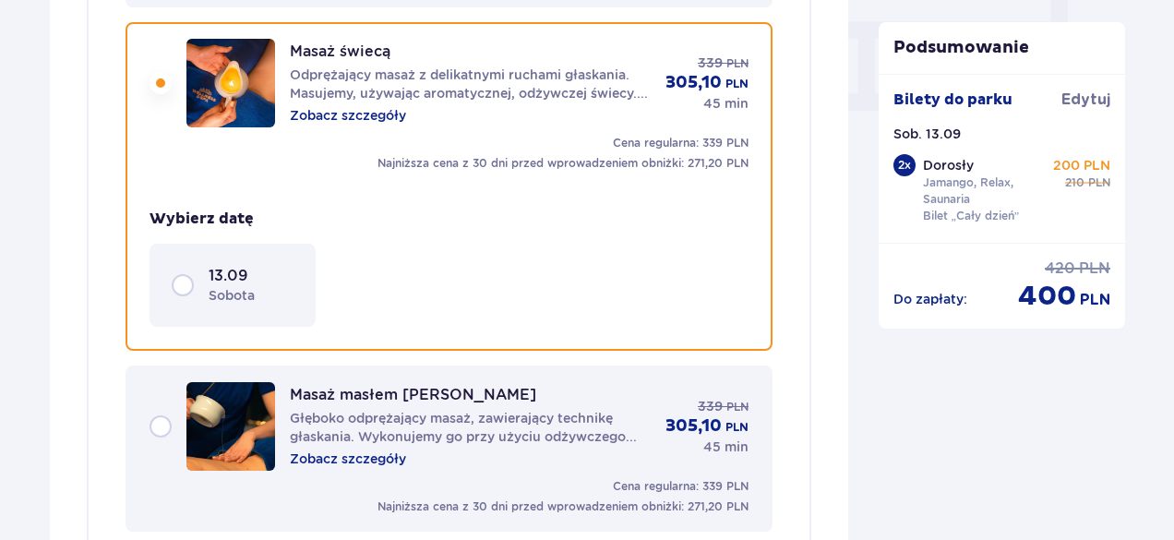
click at [175, 287] on div "13.09 sobota" at bounding box center [233, 285] width 122 height 39
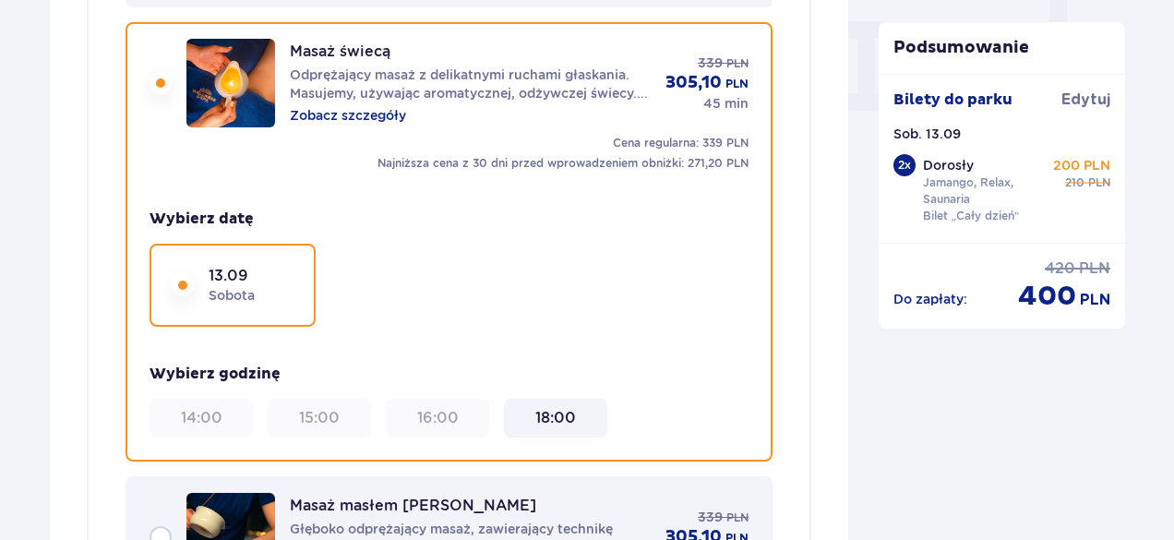
click at [186, 284] on div "13.09 sobota" at bounding box center [233, 285] width 122 height 39
click at [161, 75] on div "Masaż świecą Odprężający masaż z delikatnymi ruchami głaskania. Masujemy, używa…" at bounding box center [448, 83] width 599 height 89
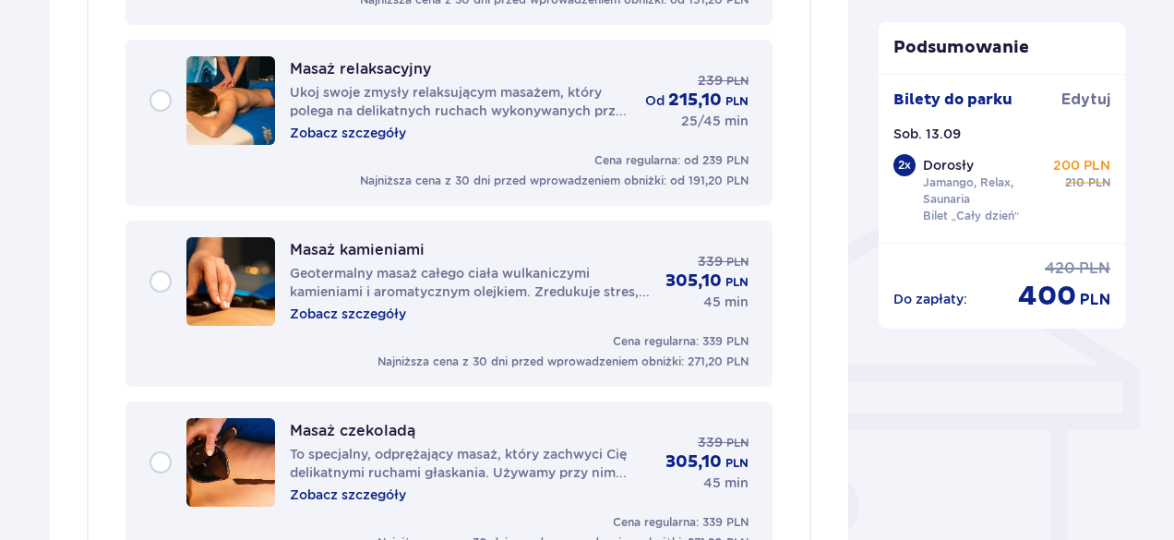
scroll to position [1285, 0]
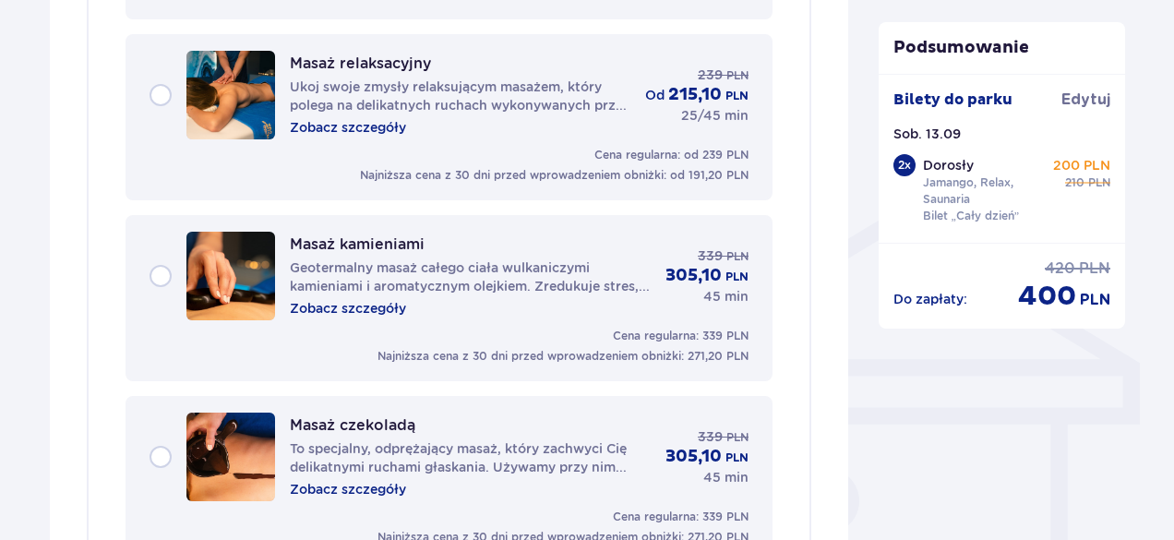
click at [151, 86] on div "Masaż relaksacyjny Ukoj swoje zmysły relaksującym masażem, który polega na deli…" at bounding box center [448, 95] width 599 height 89
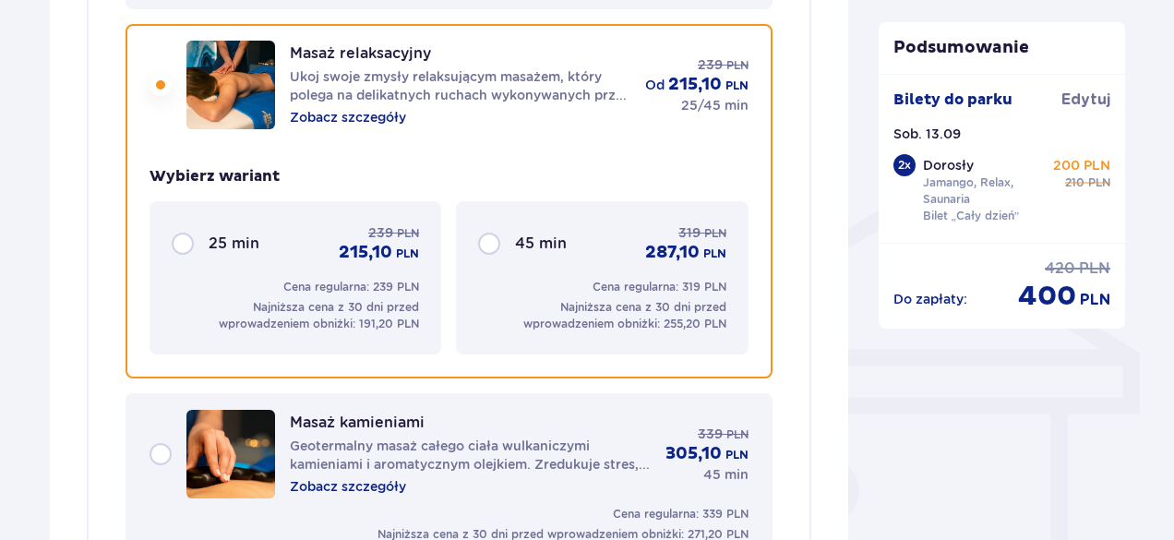
scroll to position [1297, 0]
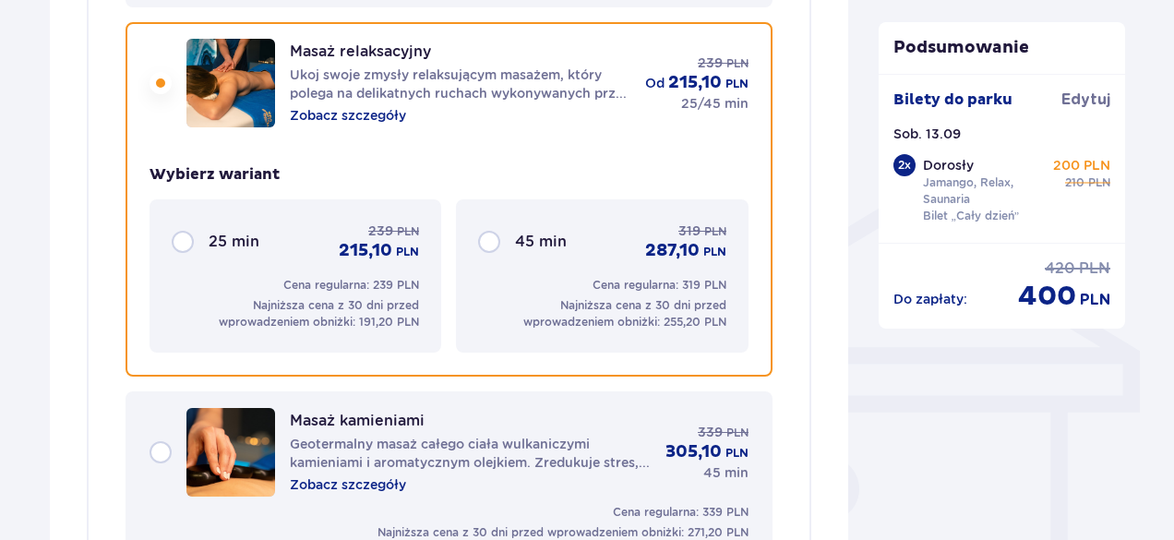
click at [493, 240] on div "45 min 319 PLN 287,10 PLN" at bounding box center [601, 241] width 247 height 41
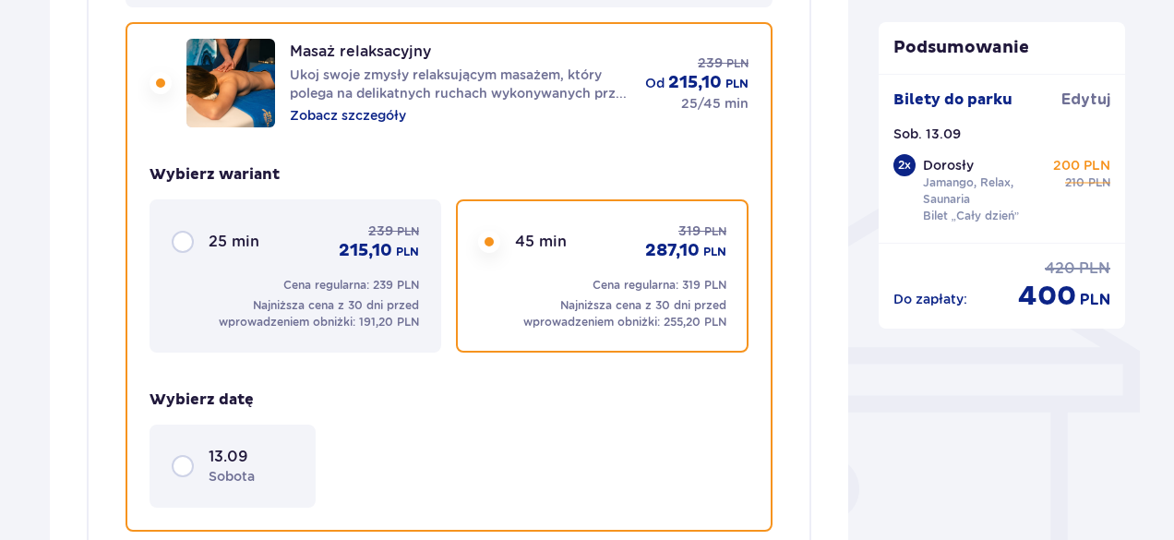
click at [177, 460] on div "13.09 sobota" at bounding box center [233, 466] width 122 height 39
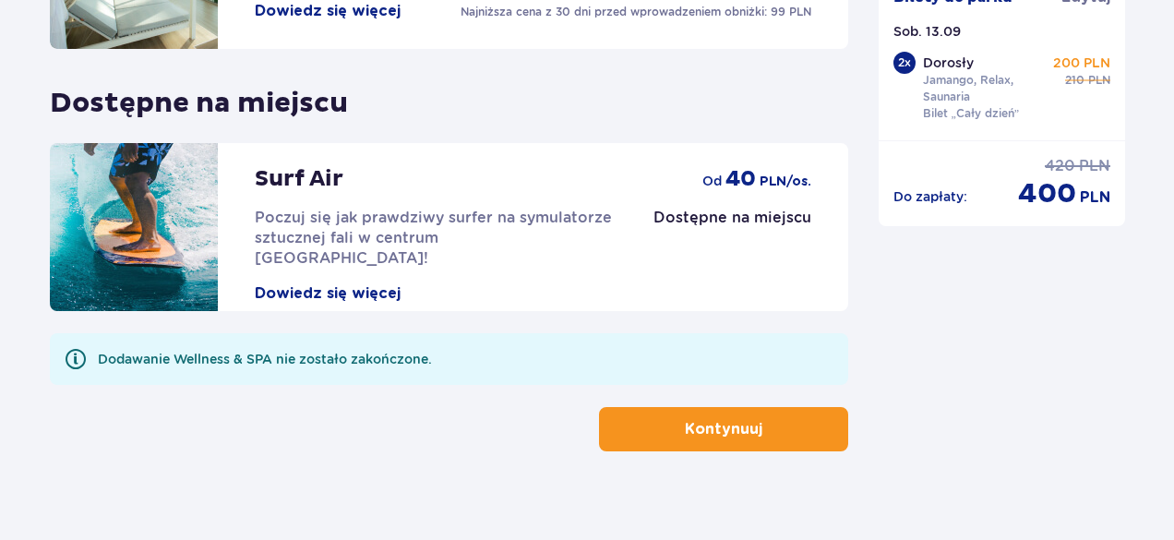
scroll to position [3983, 0]
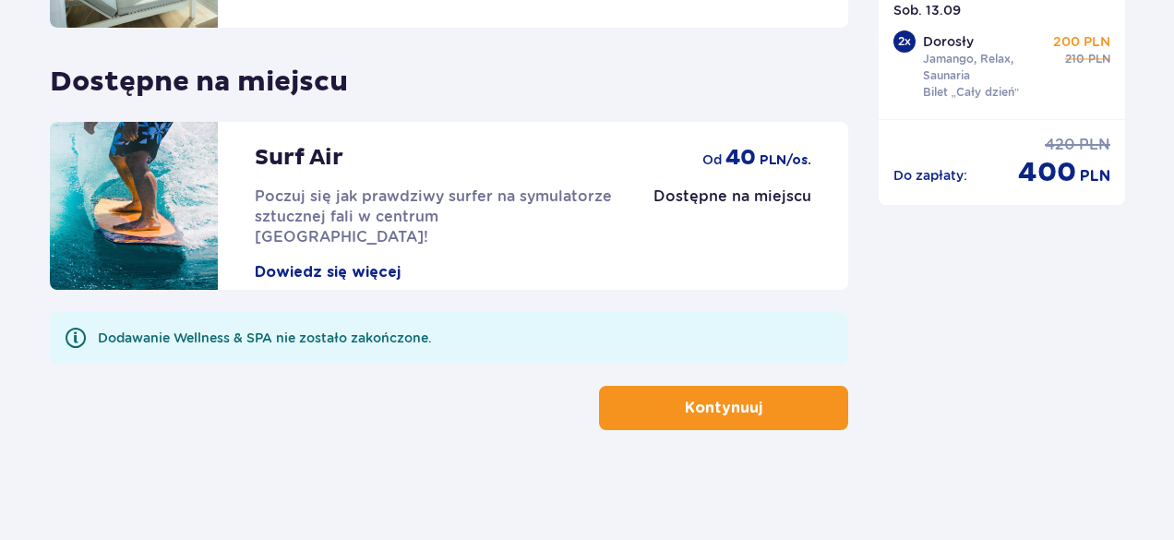
click at [781, 408] on button "Kontynuuj" at bounding box center [723, 408] width 249 height 44
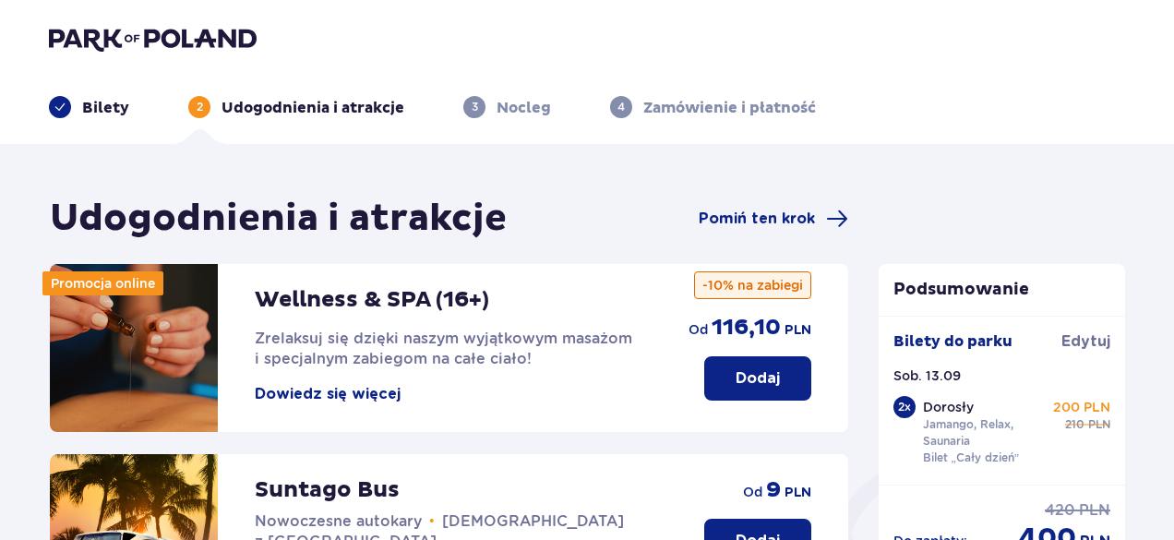
click at [744, 380] on p "Dodaj" at bounding box center [757, 378] width 44 height 20
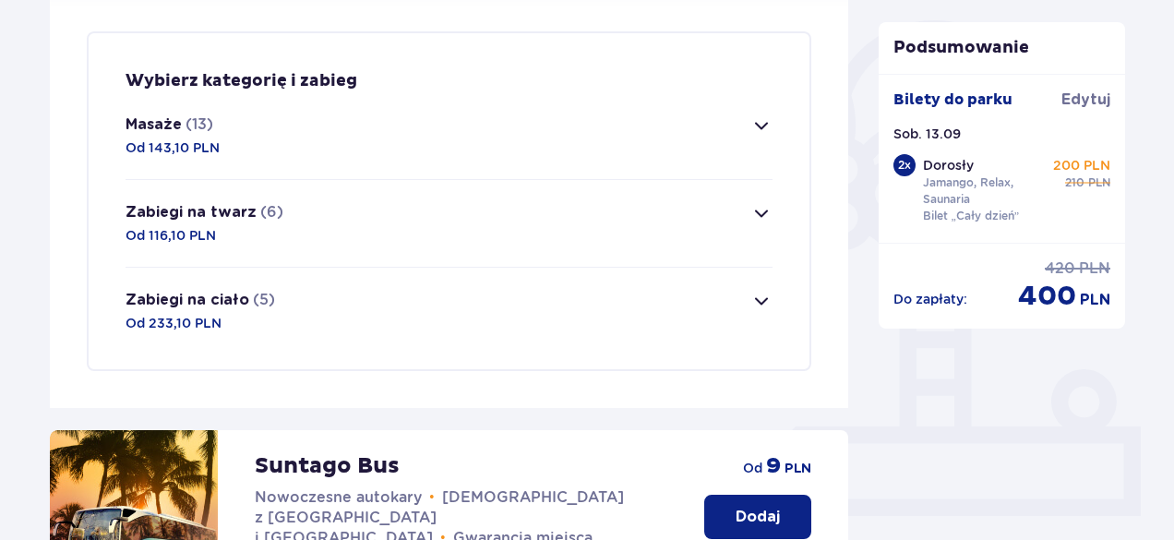
scroll to position [447, 0]
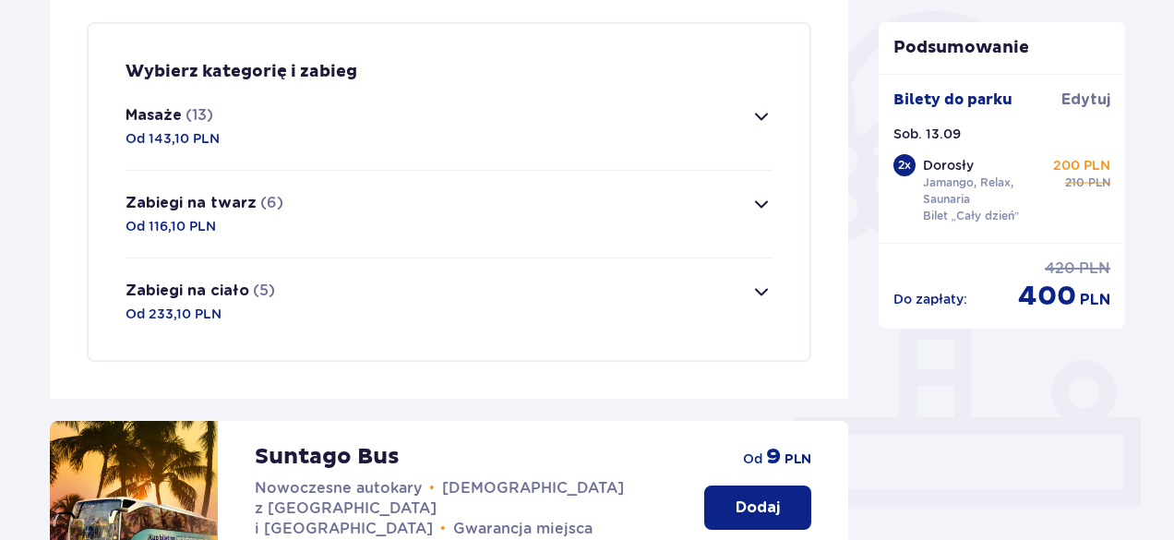
click at [758, 112] on span "button" at bounding box center [761, 116] width 22 height 22
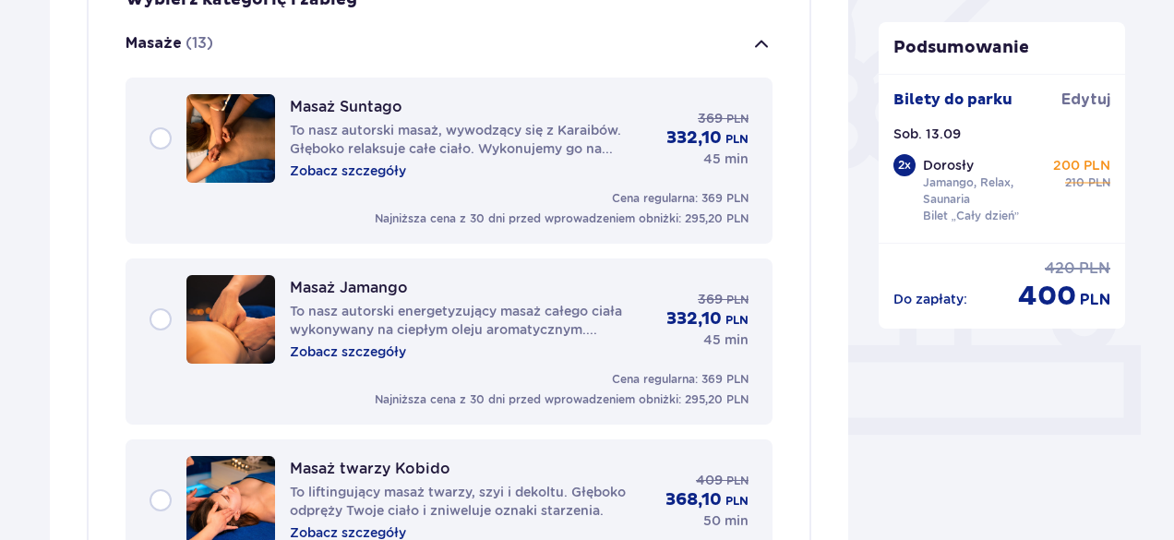
scroll to position [530, 0]
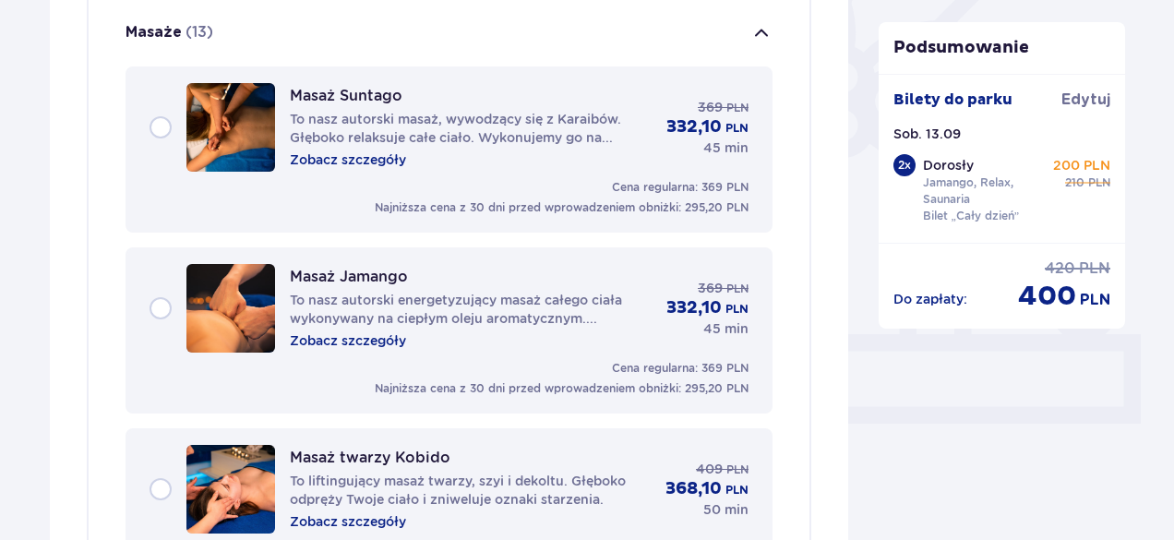
click at [161, 131] on div "Masaż Suntago To nasz autorski masaż, wywodzący się z Karaibów. Głęboko relaksu…" at bounding box center [448, 127] width 599 height 89
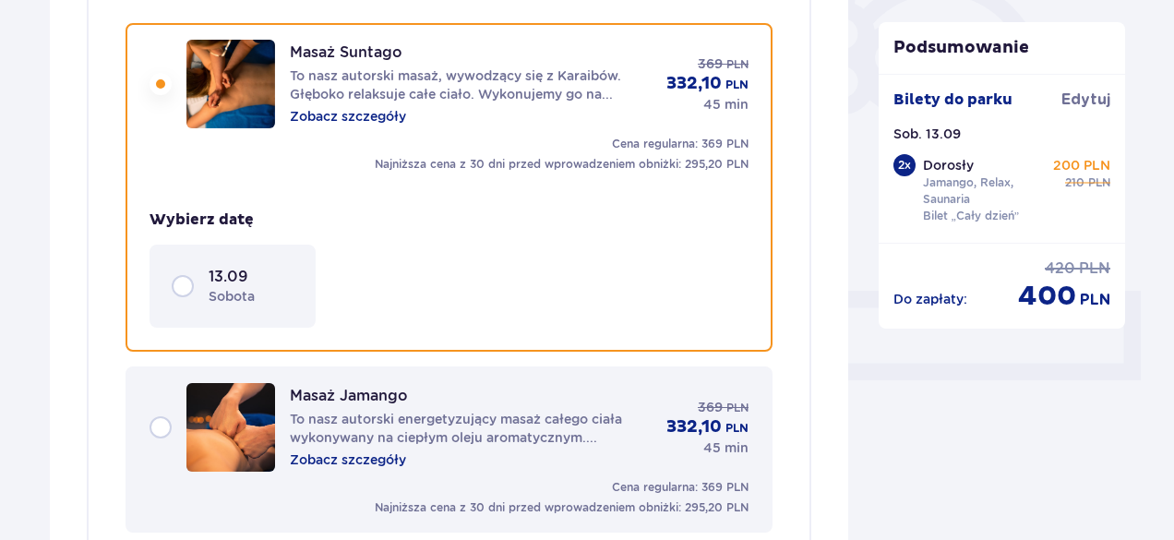
scroll to position [574, 0]
click at [185, 280] on div "13.09 sobota" at bounding box center [233, 285] width 122 height 39
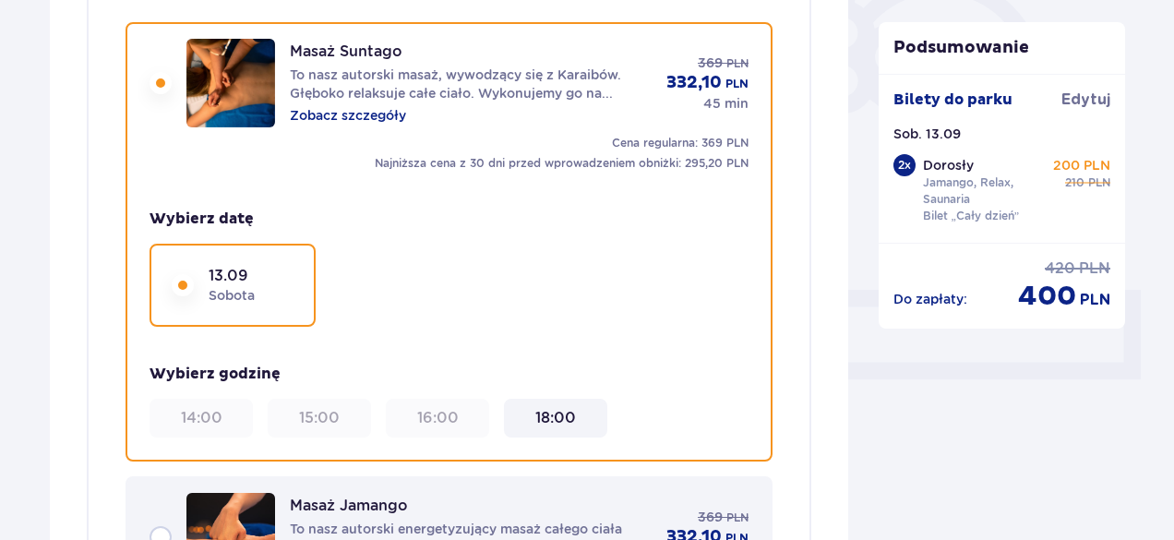
click at [565, 418] on 18\ "18:00" at bounding box center [555, 418] width 41 height 20
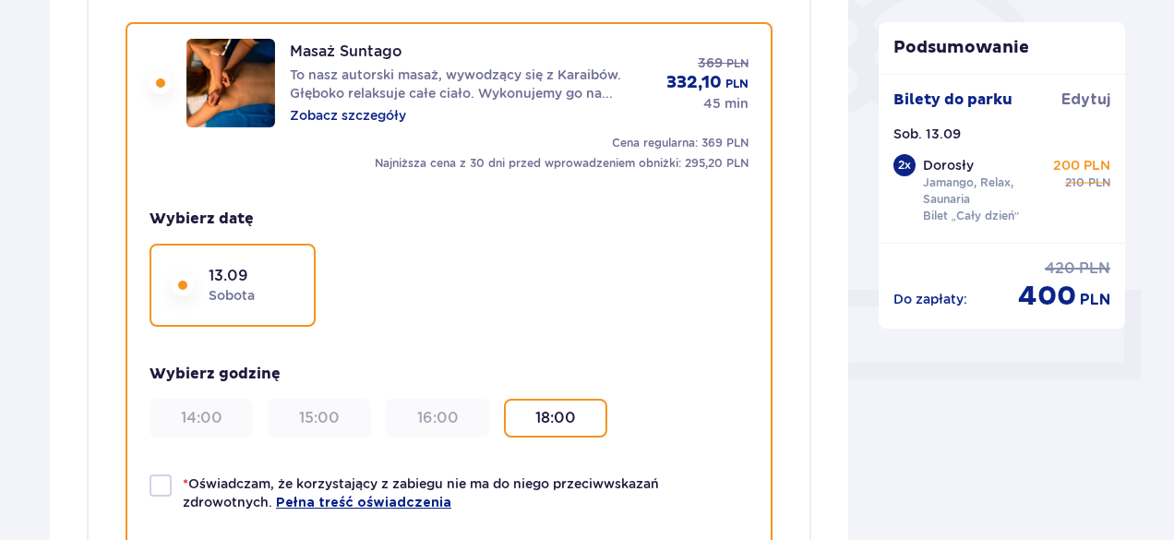
click at [153, 490] on div at bounding box center [160, 485] width 22 height 22
checkbox input "true"
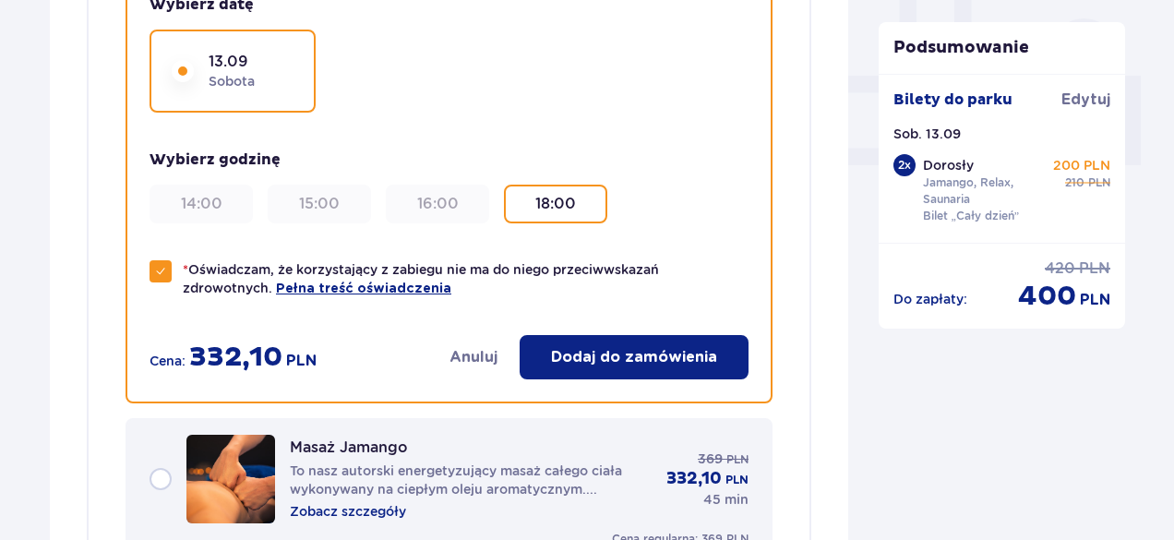
scroll to position [803, 0]
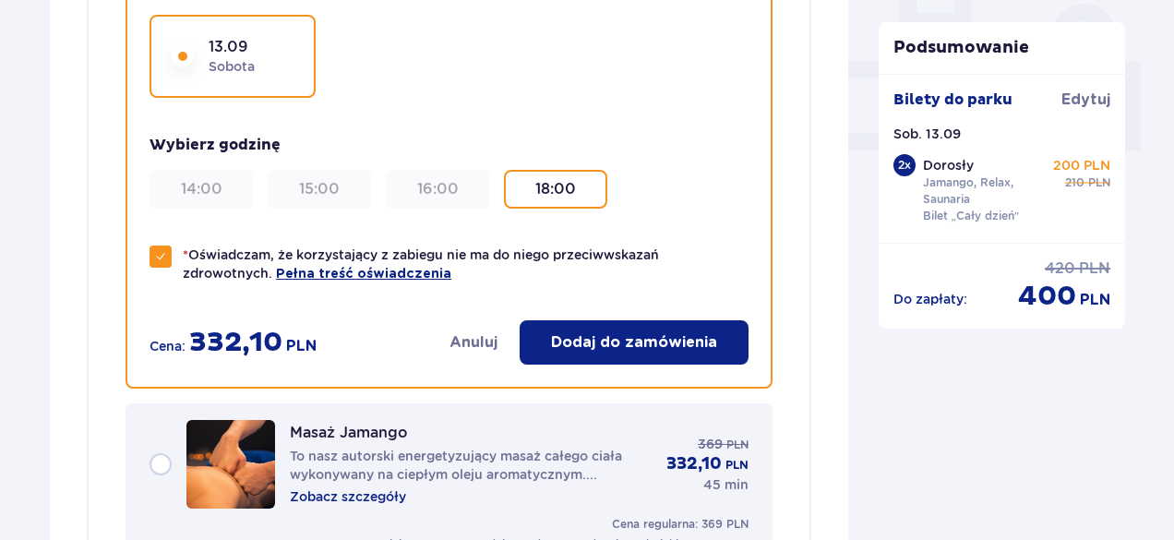
click at [596, 329] on button "Dodaj do zamówienia" at bounding box center [634, 342] width 229 height 44
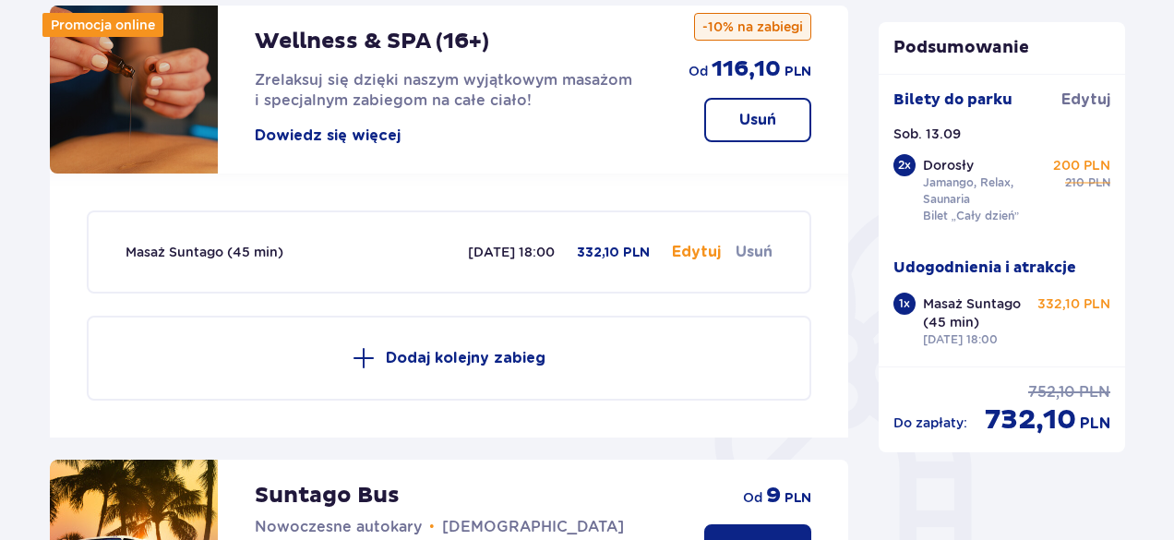
scroll to position [264, 0]
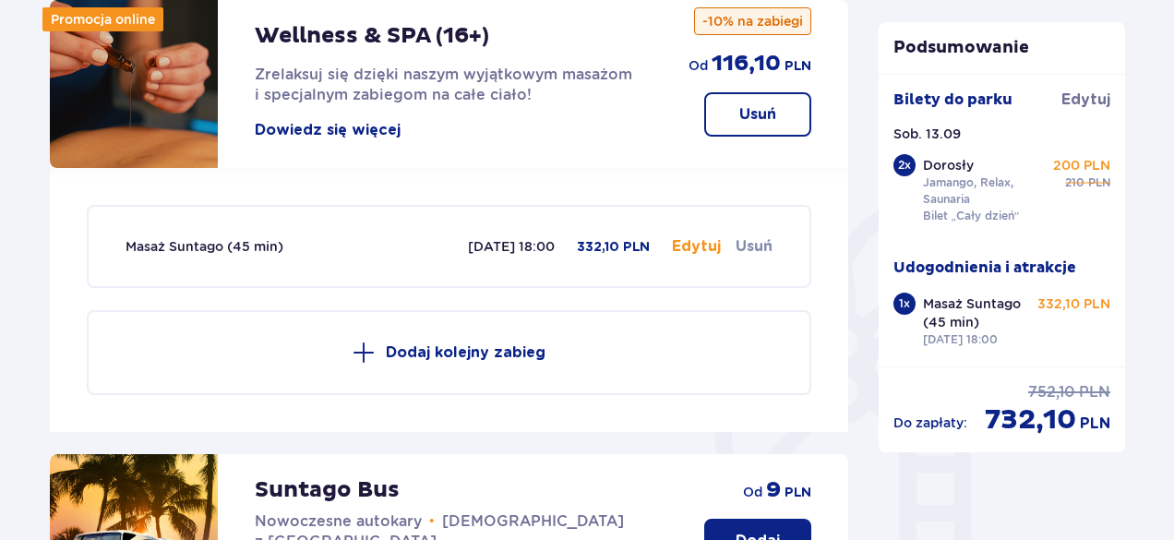
click at [506, 349] on p "Dodaj kolejny zabieg" at bounding box center [466, 352] width 160 height 20
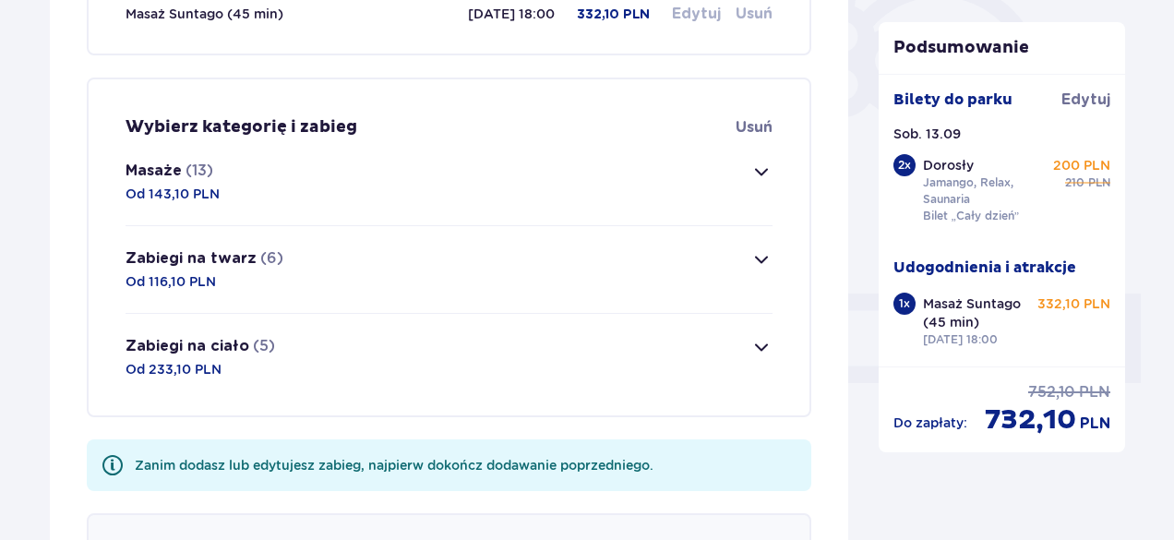
scroll to position [626, 0]
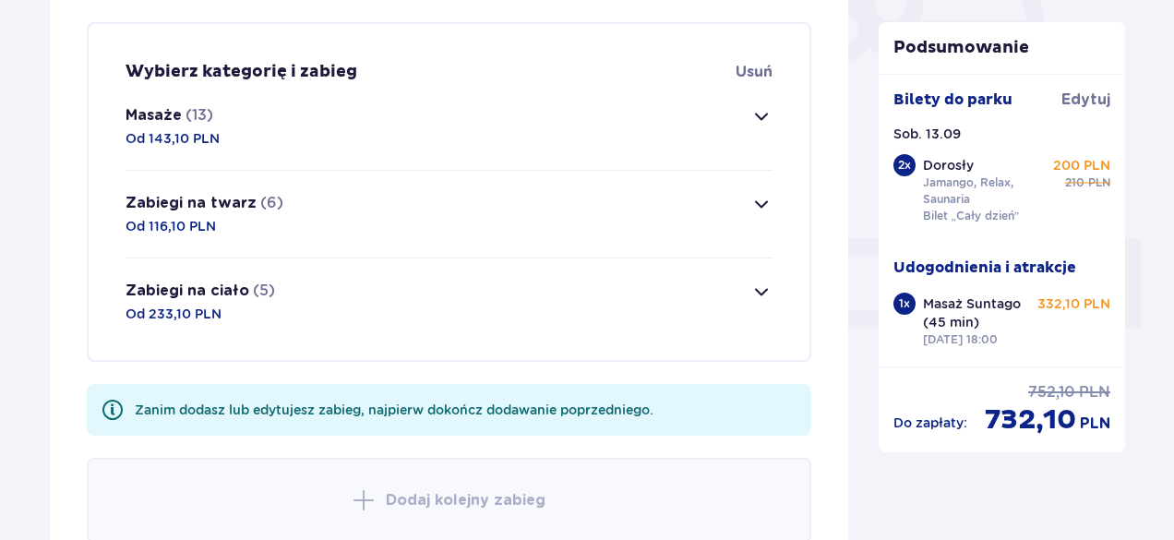
click at [761, 292] on span "button" at bounding box center [761, 292] width 22 height 22
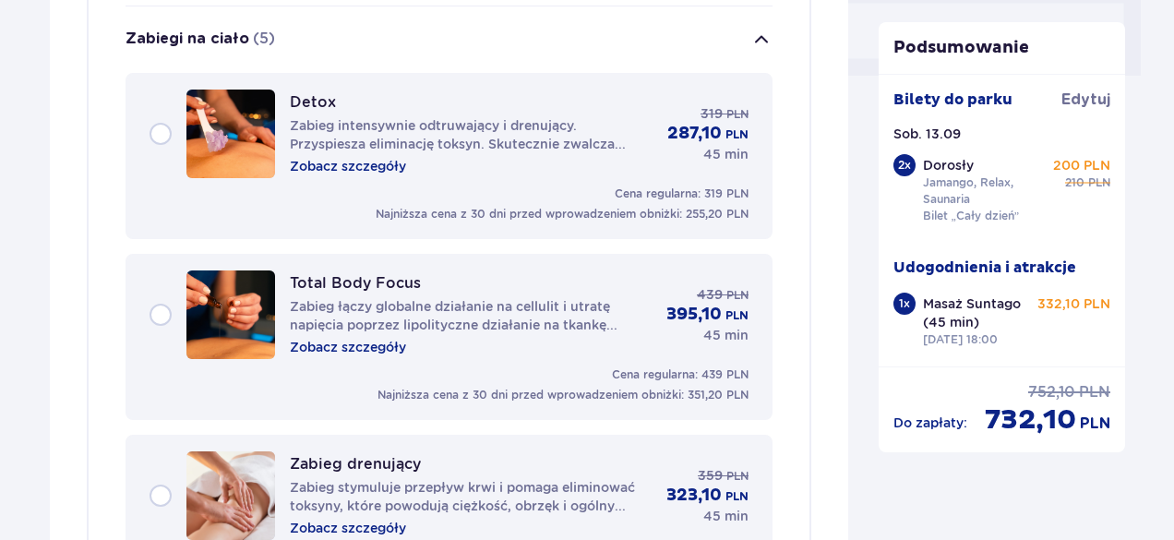
scroll to position [882, 0]
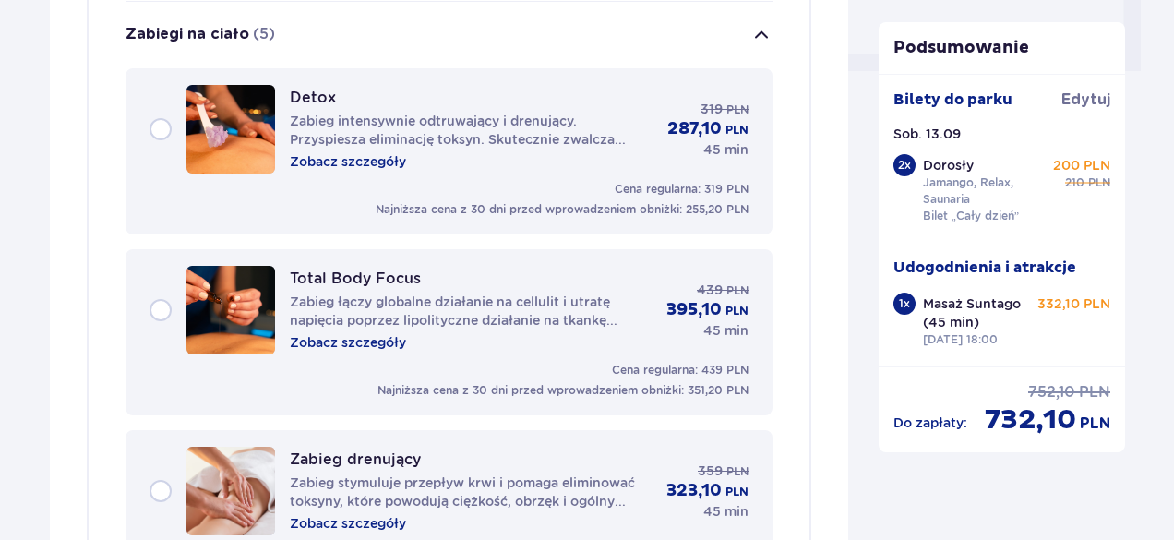
click at [757, 30] on span "button" at bounding box center [761, 35] width 22 height 22
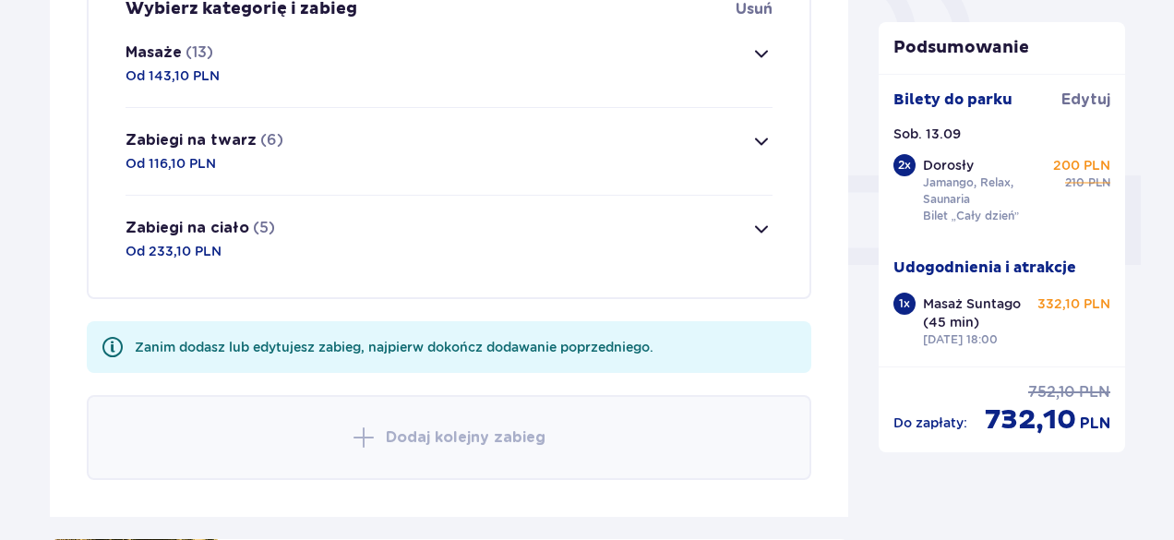
scroll to position [685, 0]
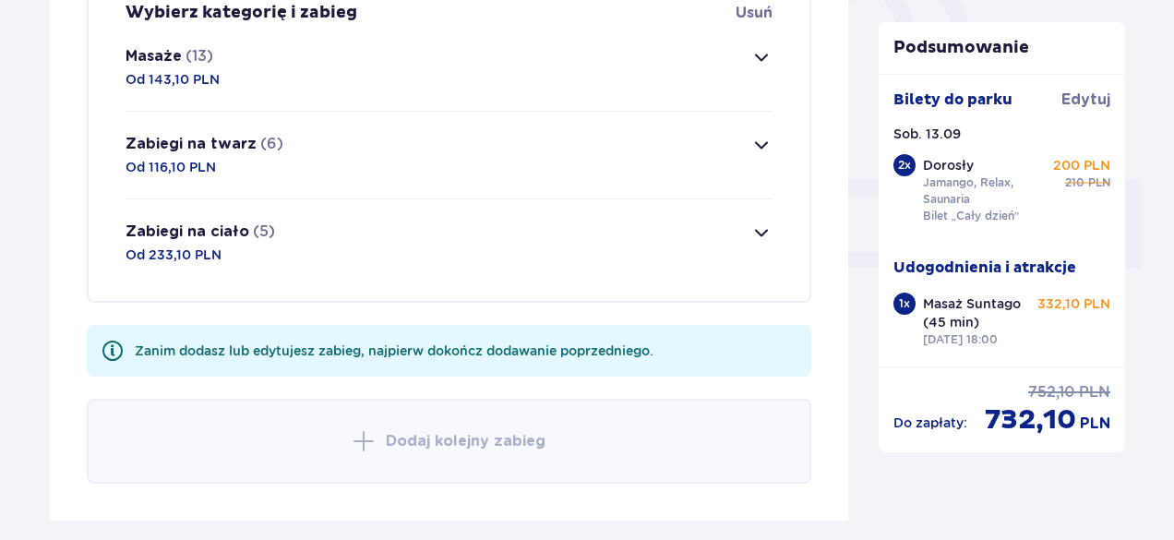
click at [755, 63] on span "button" at bounding box center [761, 57] width 22 height 22
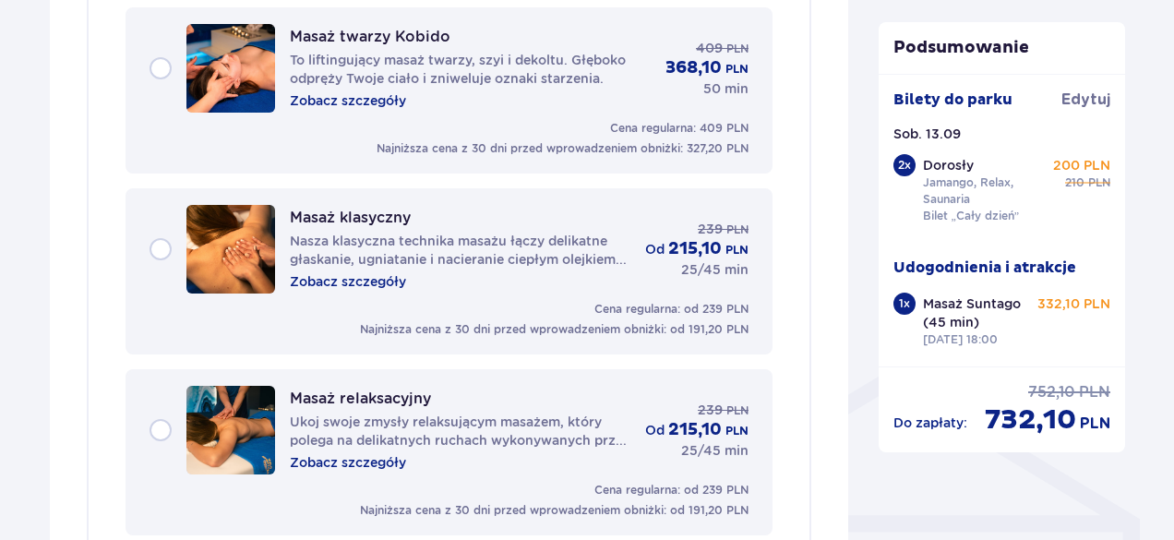
scroll to position [1124, 0]
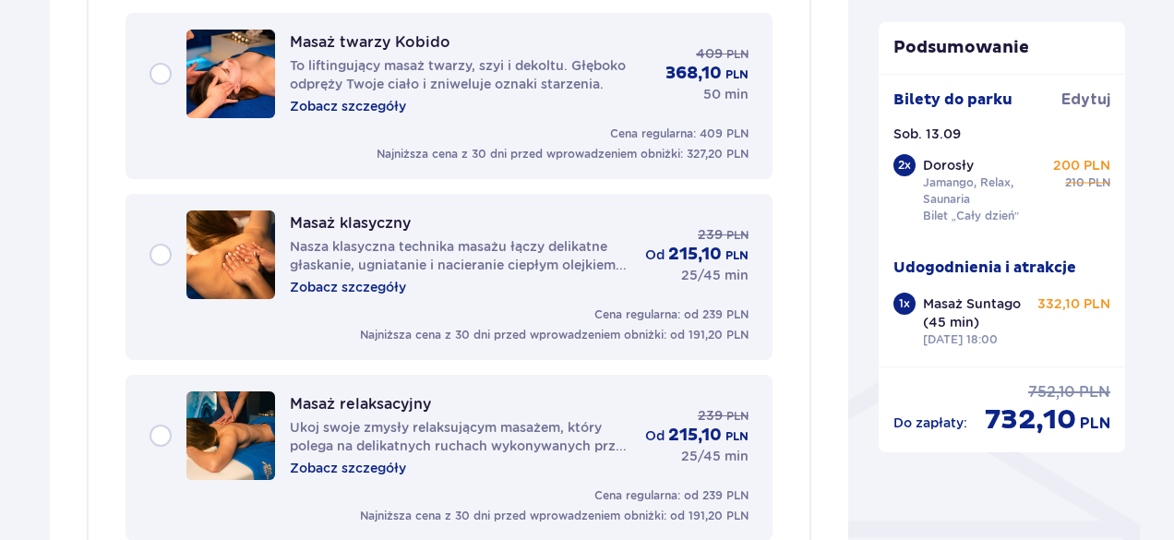
click at [159, 437] on div "Masaż relaksacyjny Ukoj swoje zmysły relaksującym masażem, który polega na deli…" at bounding box center [448, 435] width 599 height 89
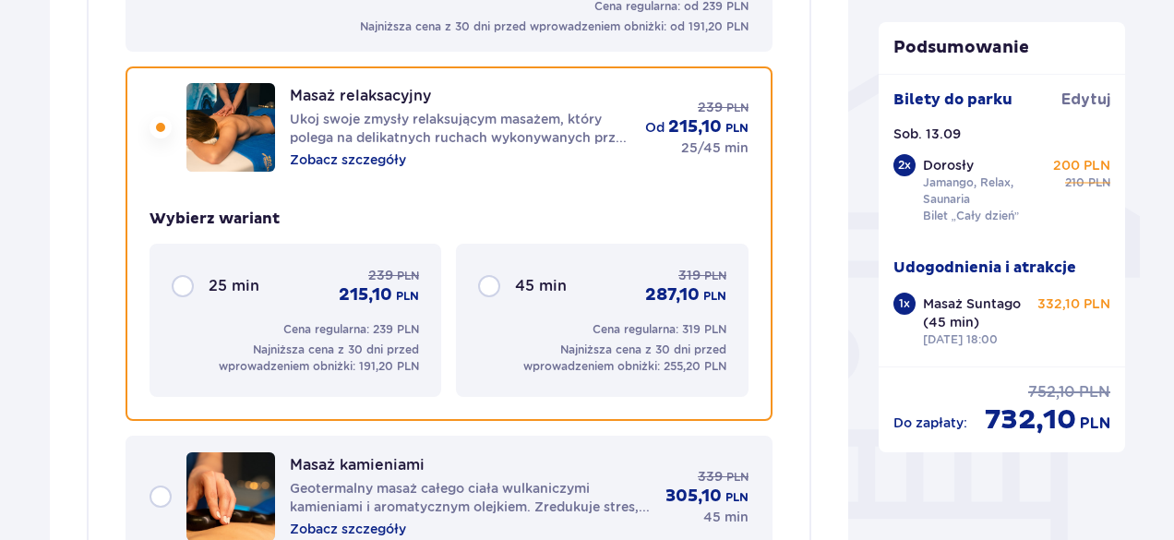
scroll to position [1476, 0]
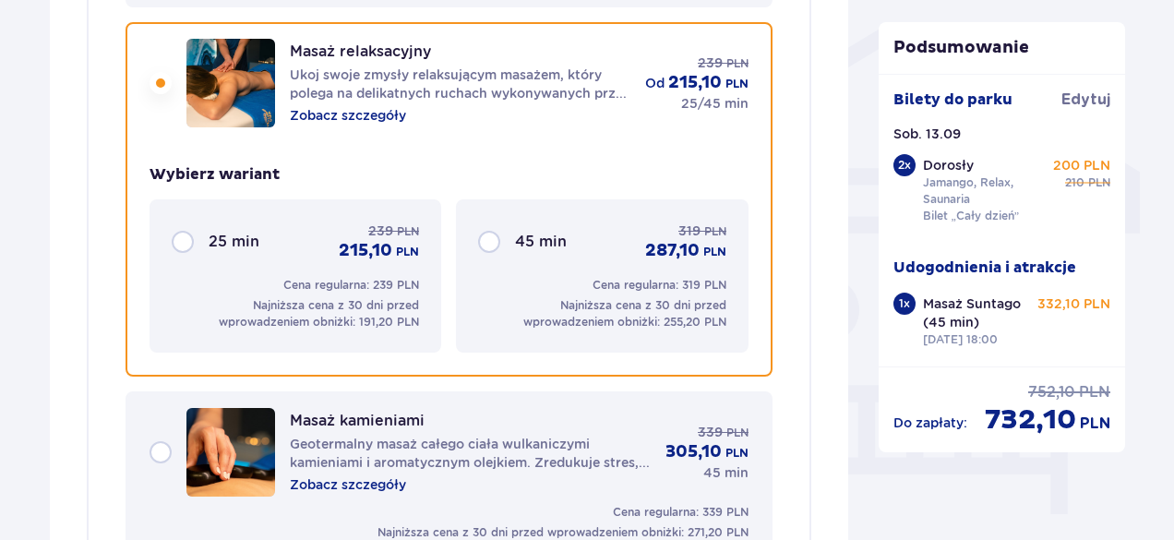
click at [496, 241] on div "45 min 319 PLN 287,10 PLN" at bounding box center [601, 241] width 247 height 41
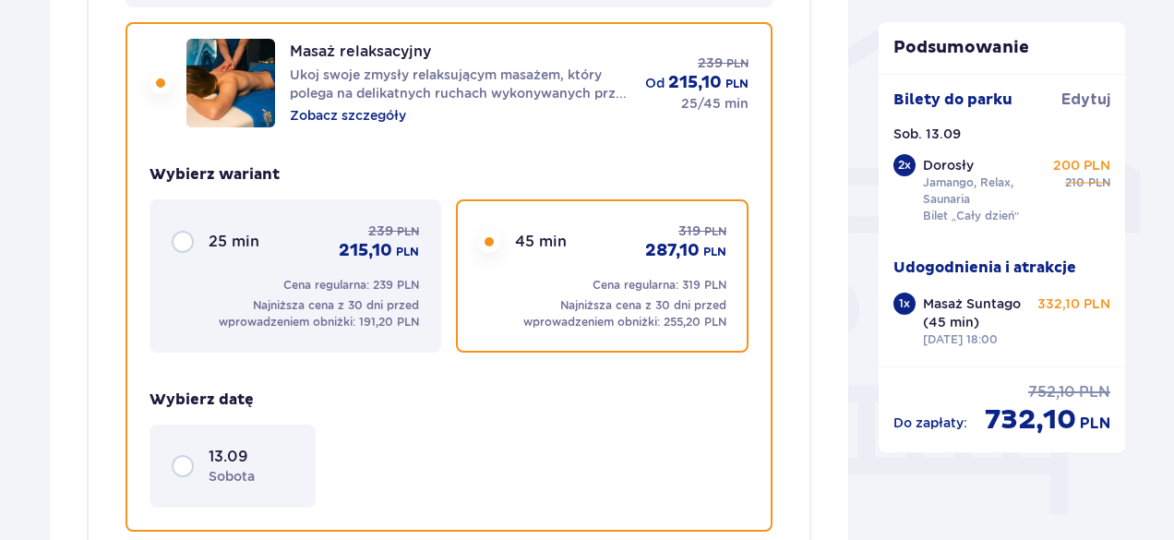
click at [187, 460] on div "13.09 sobota" at bounding box center [233, 466] width 122 height 39
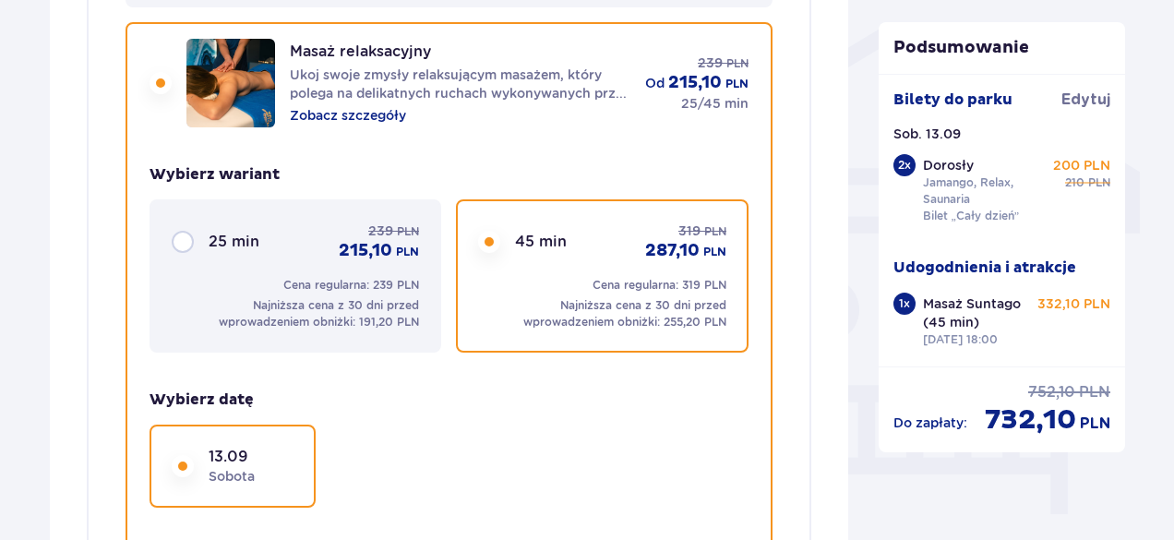
drag, startPoint x: 1171, startPoint y: 173, endPoint x: 1180, endPoint y: 209, distance: 37.2
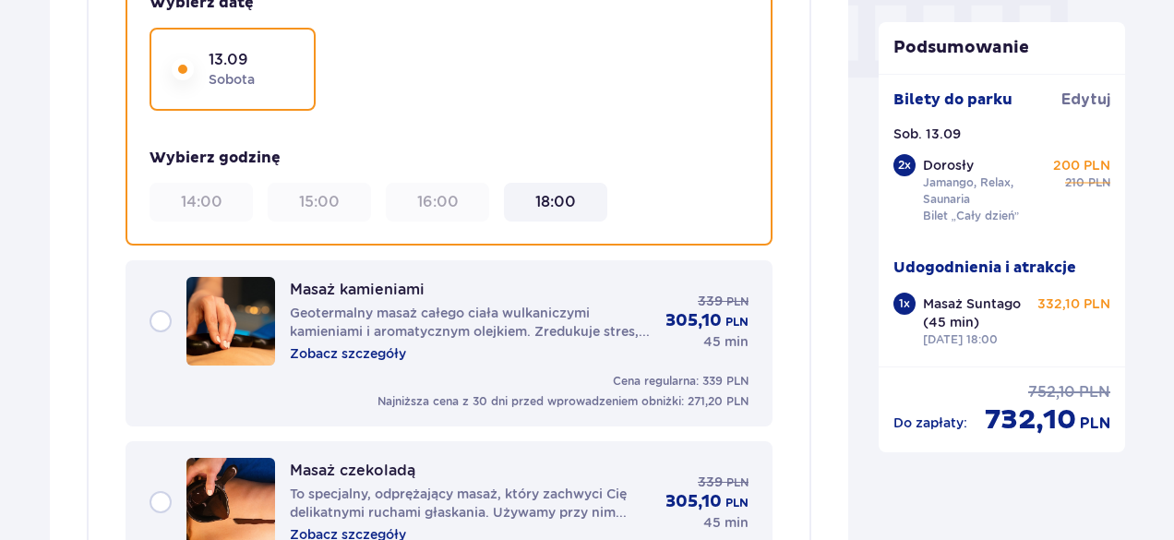
scroll to position [1879, 0]
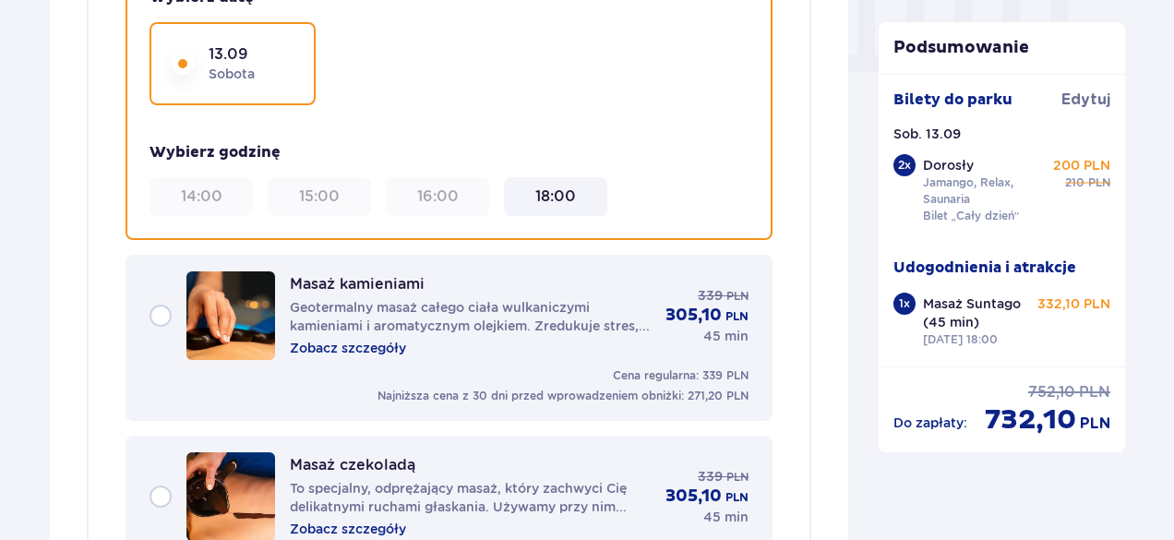
click at [564, 197] on 18\ "18:00" at bounding box center [555, 196] width 41 height 20
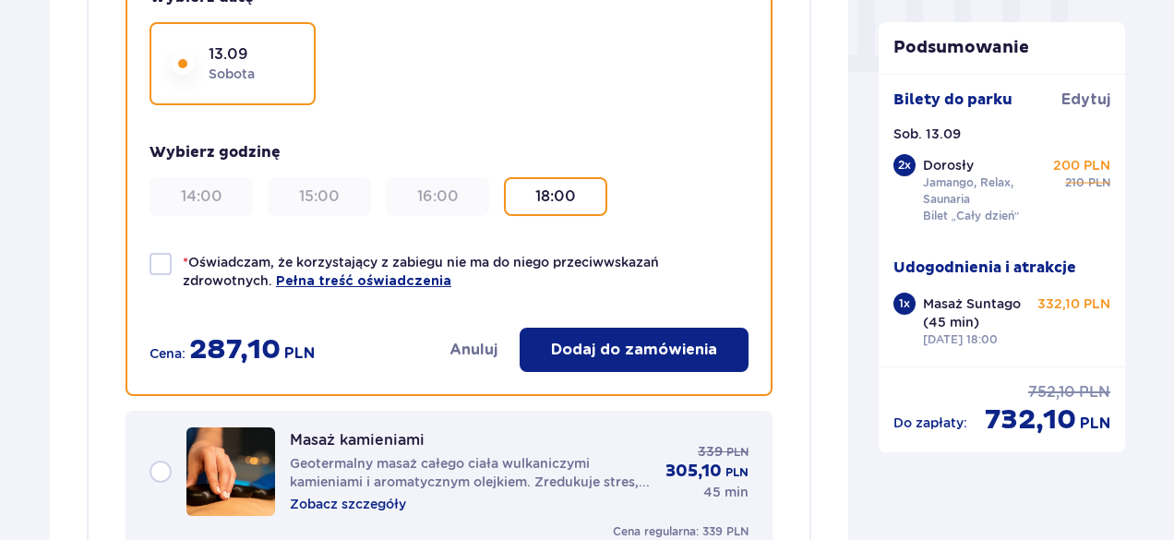
click at [576, 333] on button "Dodaj do zamówienia" at bounding box center [634, 350] width 229 height 44
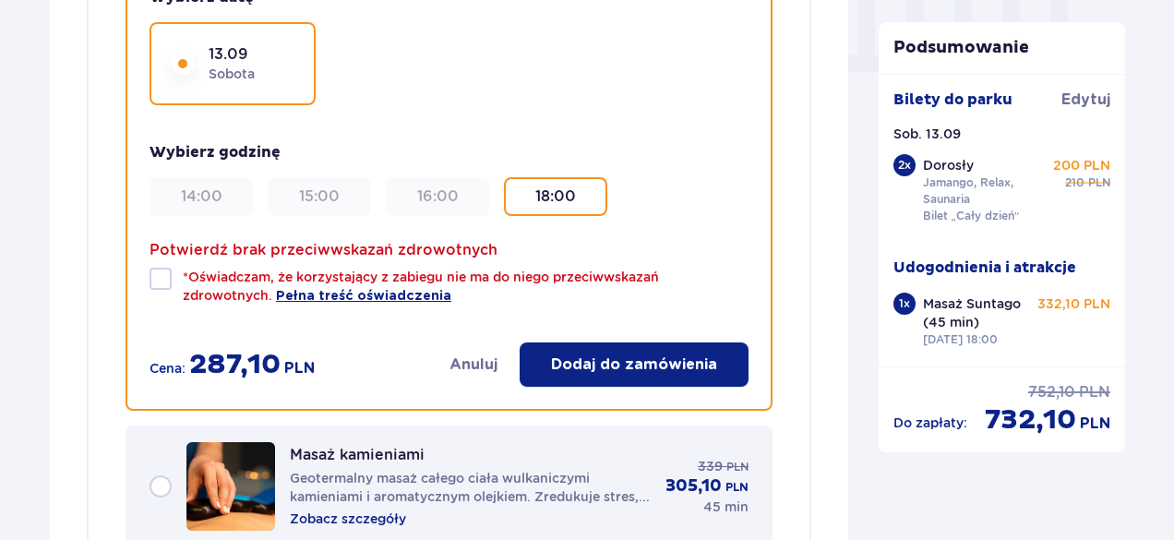
click at [164, 269] on div at bounding box center [160, 279] width 22 height 22
checkbox input "true"
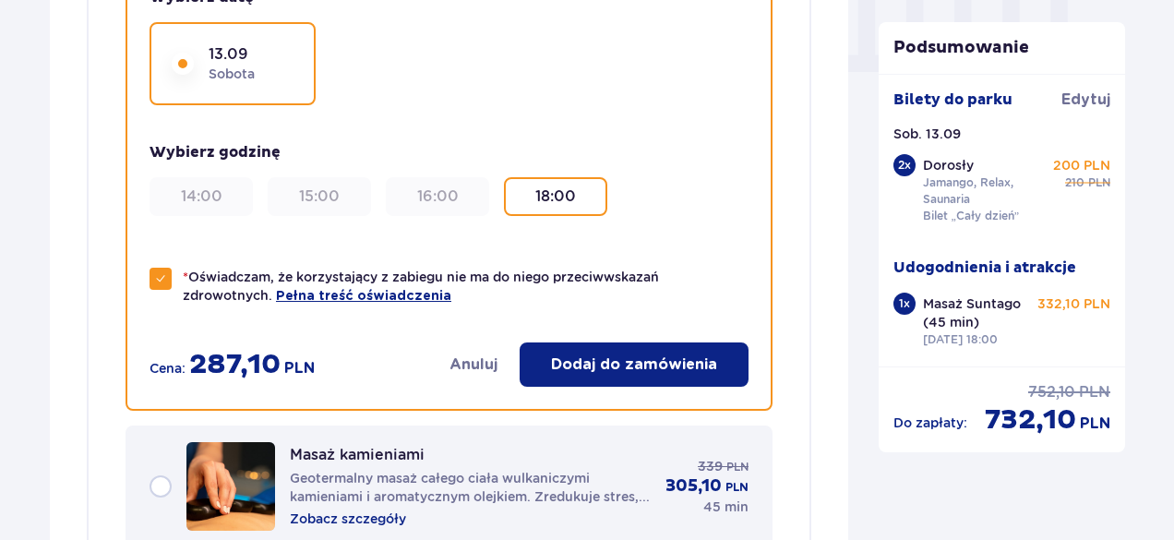
click at [639, 366] on p "Dodaj do zamówienia" at bounding box center [634, 364] width 166 height 20
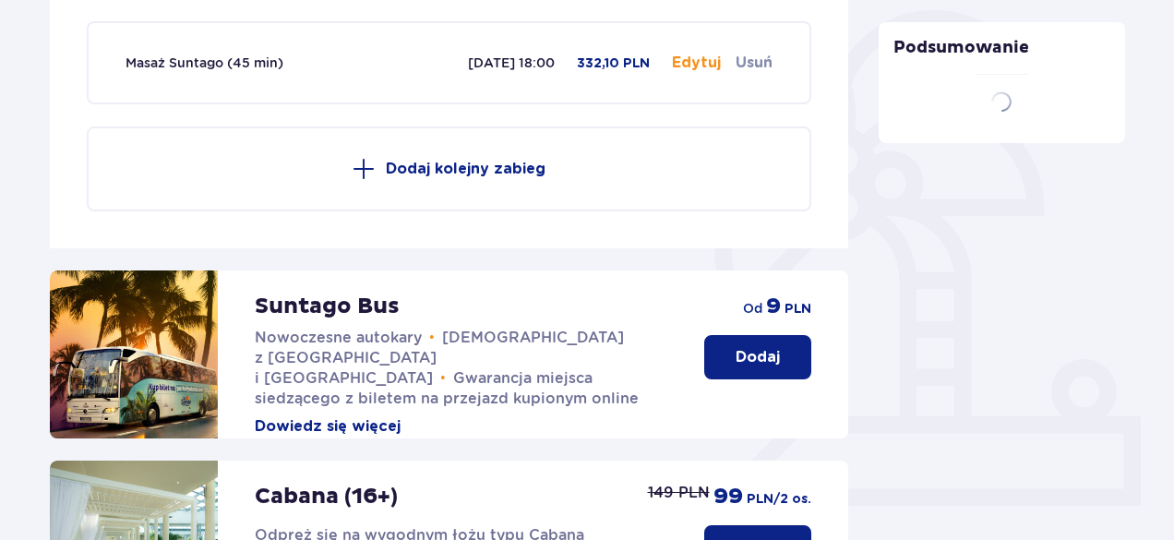
scroll to position [447, 0]
